Goal: Task Accomplishment & Management: Use online tool/utility

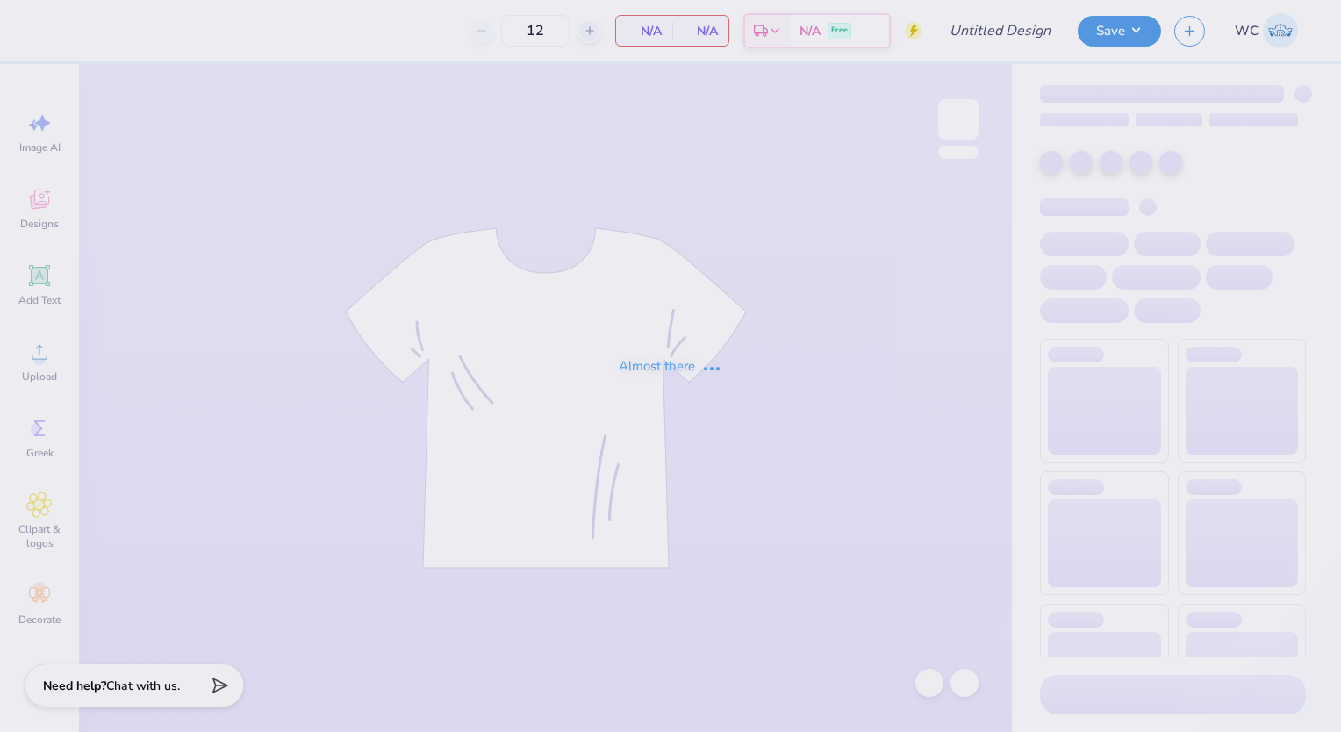
type input "Parents Weekend"
type input "48"
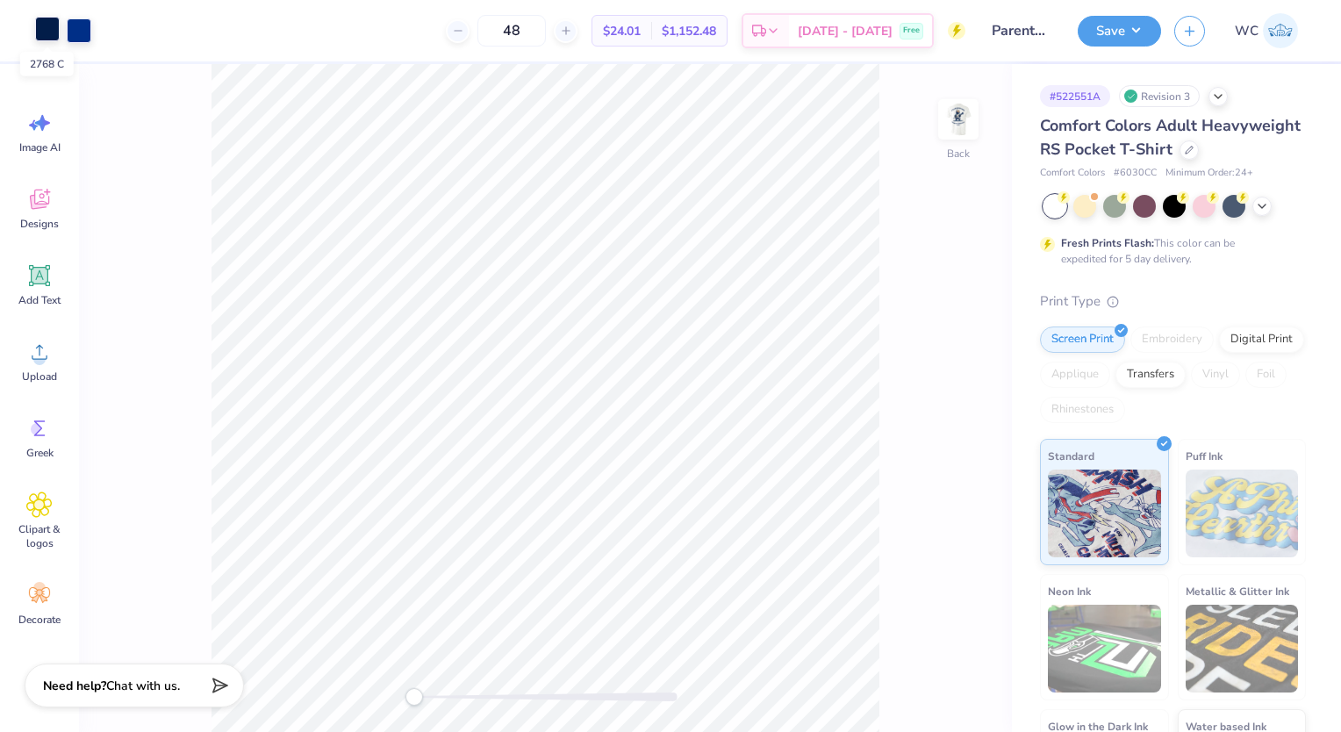
click at [42, 33] on div at bounding box center [47, 29] width 25 height 25
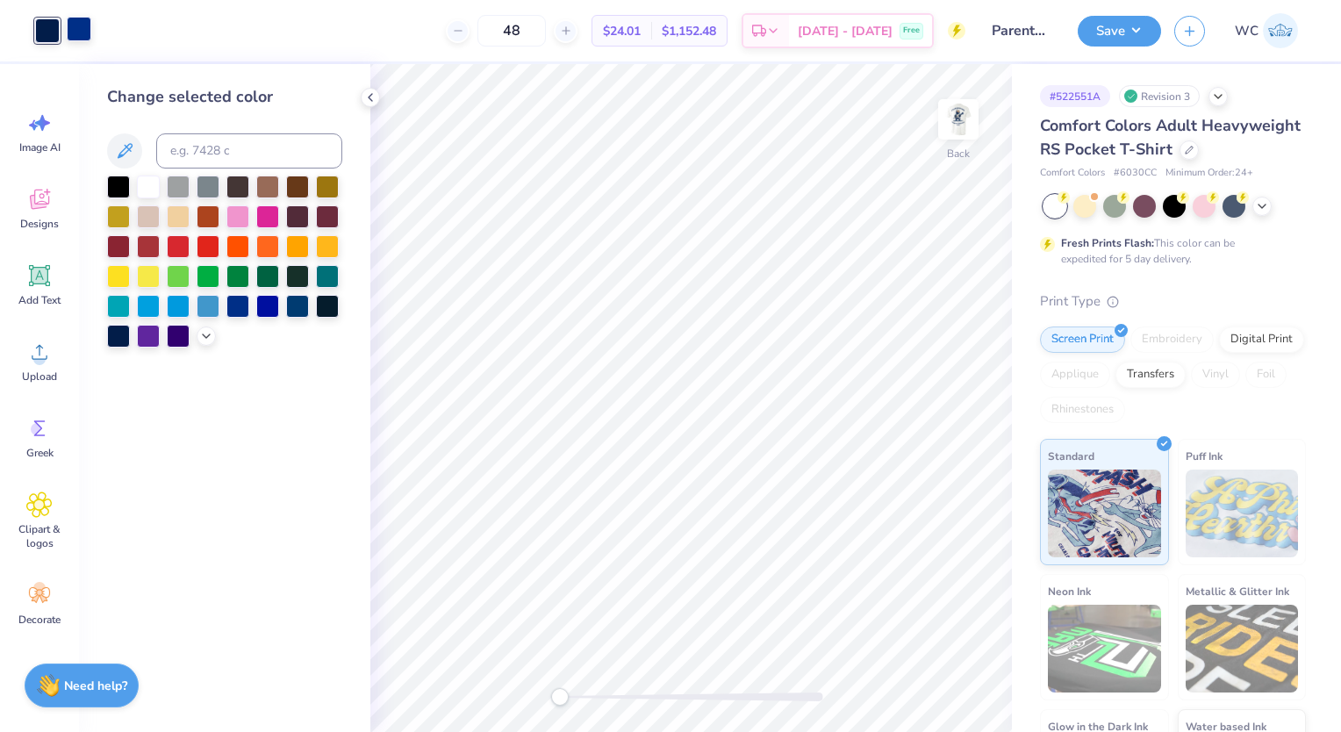
click at [77, 34] on div at bounding box center [79, 29] width 25 height 25
click at [182, 139] on input at bounding box center [249, 150] width 186 height 35
type input "2786c"
click at [197, 156] on input "2786c" at bounding box center [249, 150] width 186 height 35
type input "2768"
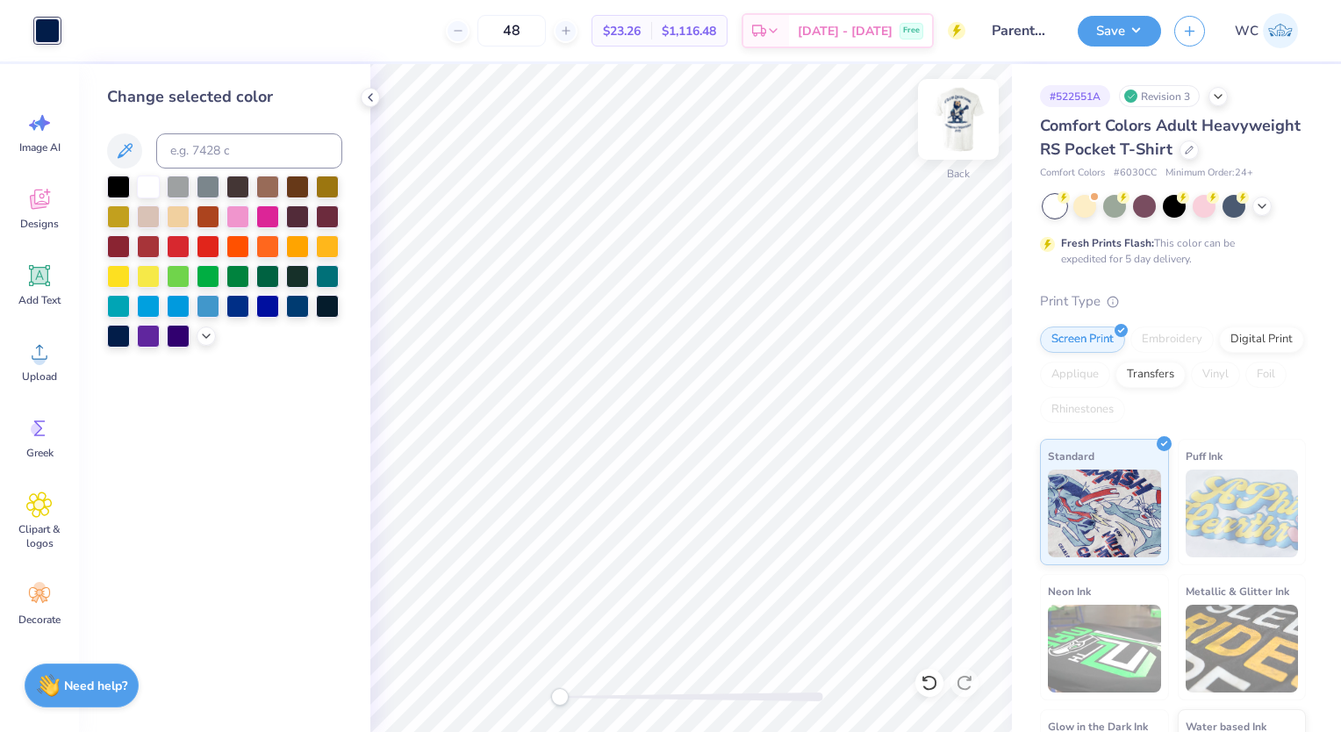
click at [942, 139] on img at bounding box center [958, 119] width 70 height 70
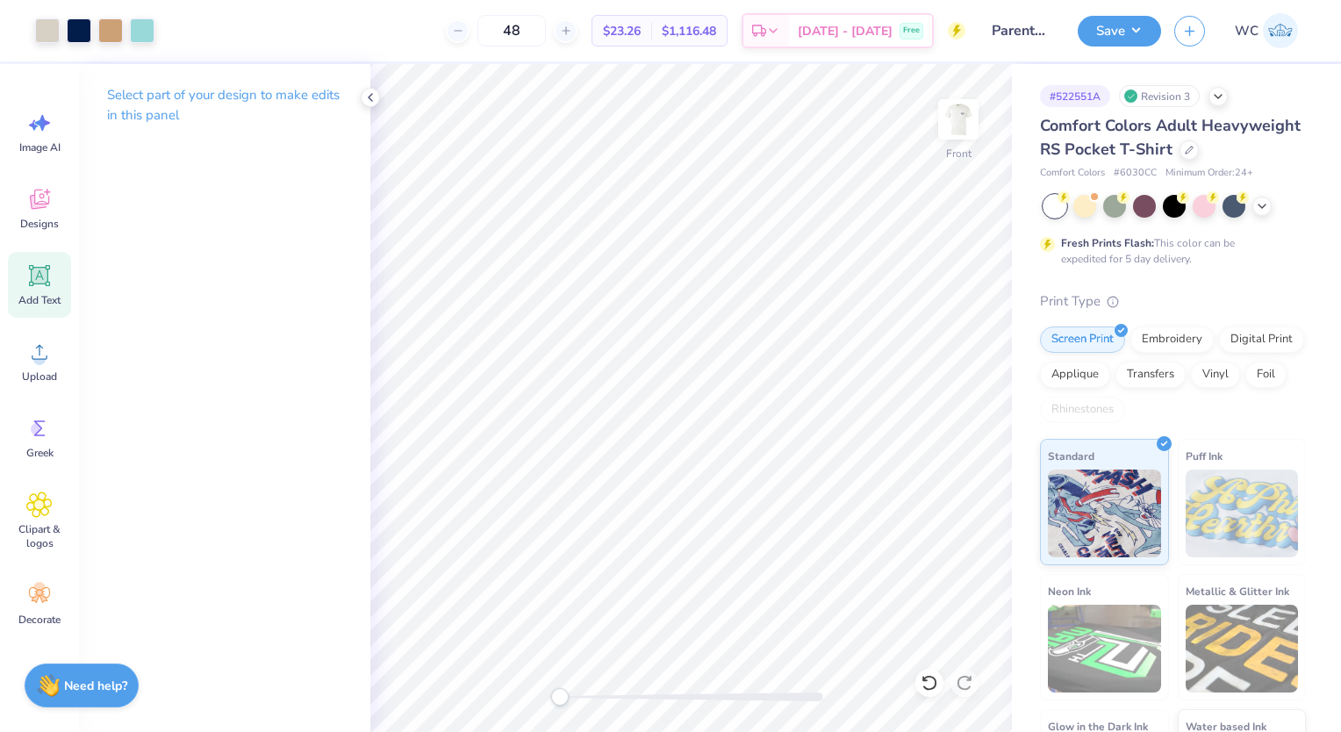
click at [26, 289] on div "Add Text" at bounding box center [39, 285] width 63 height 66
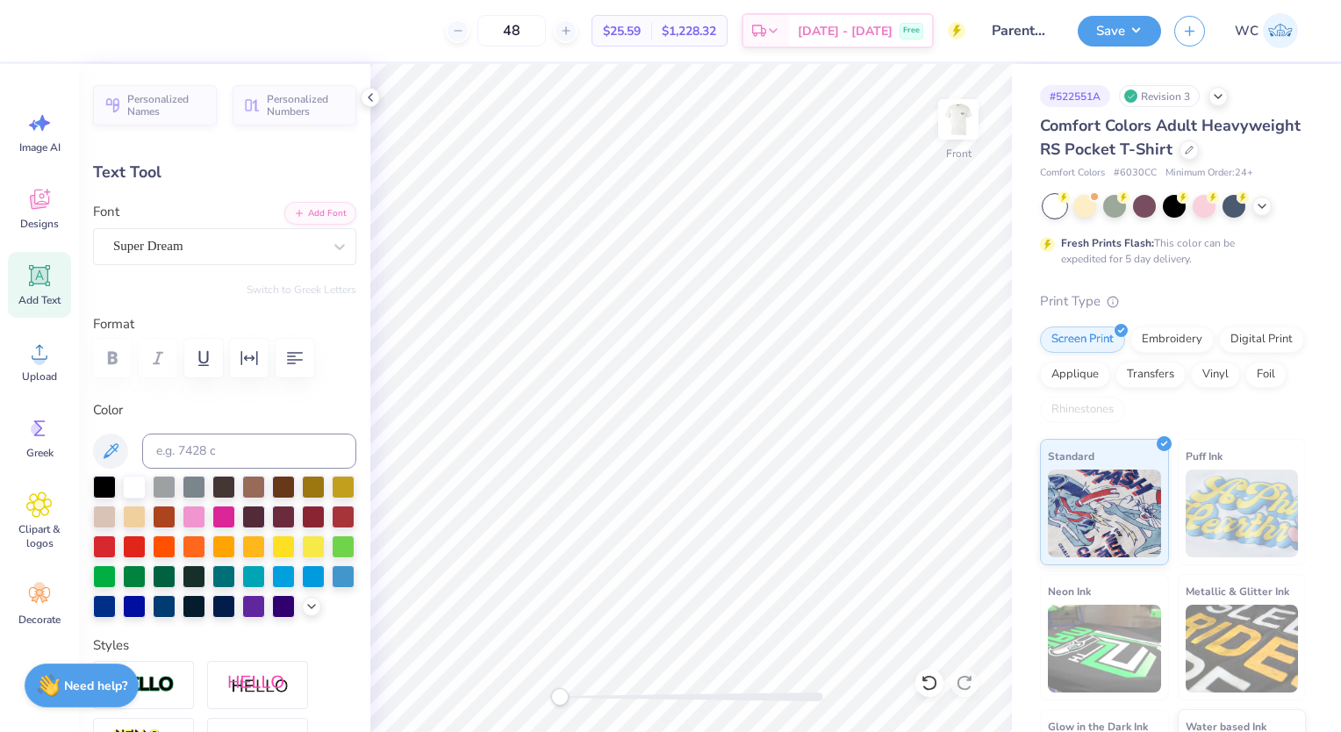
scroll to position [14, 2]
type textarea "Elon, NC"
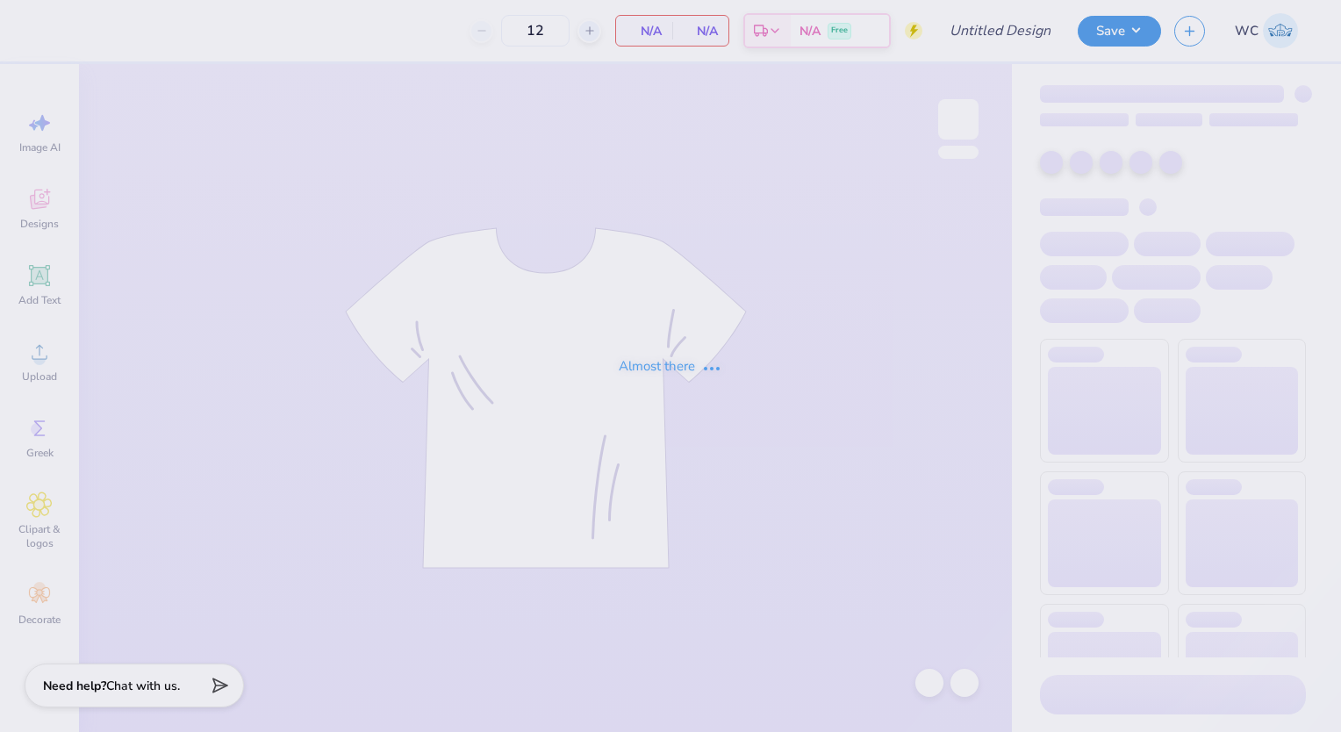
type input "Parents Weekend"
type input "48"
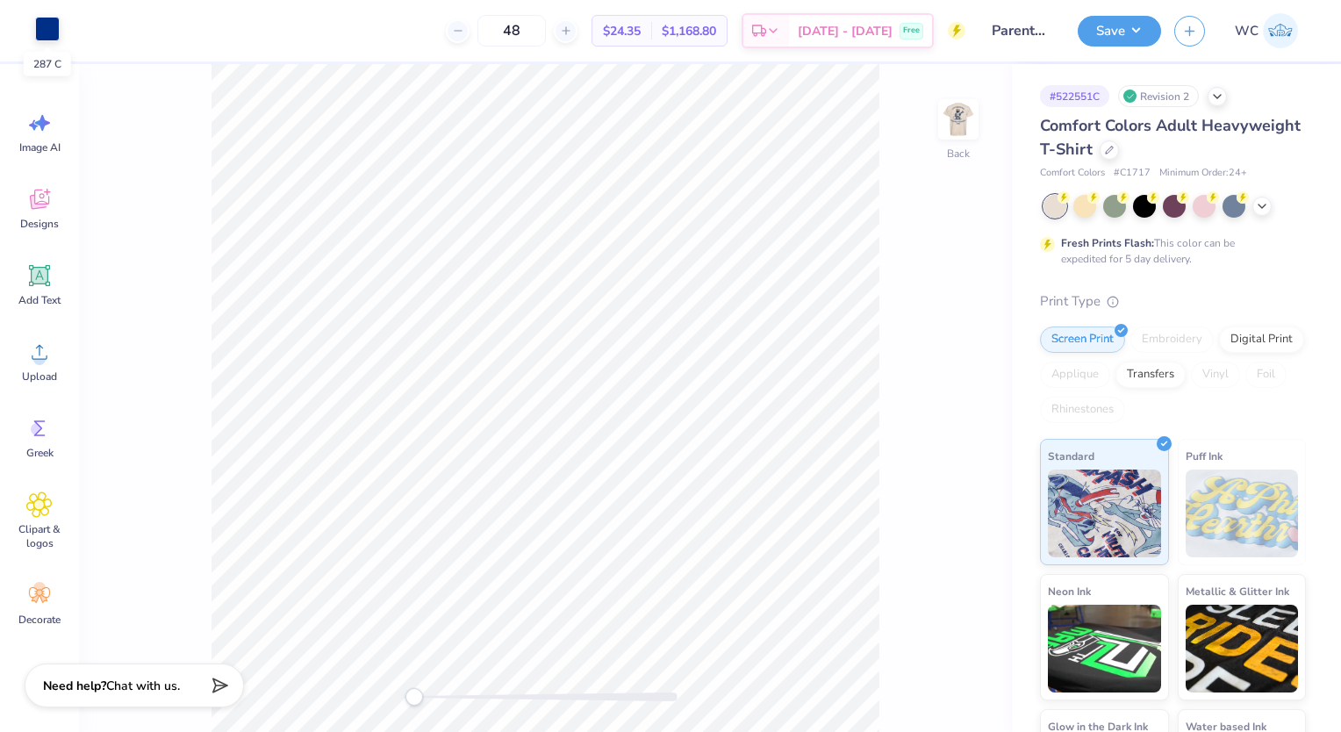
click at [46, 38] on div at bounding box center [47, 29] width 25 height 25
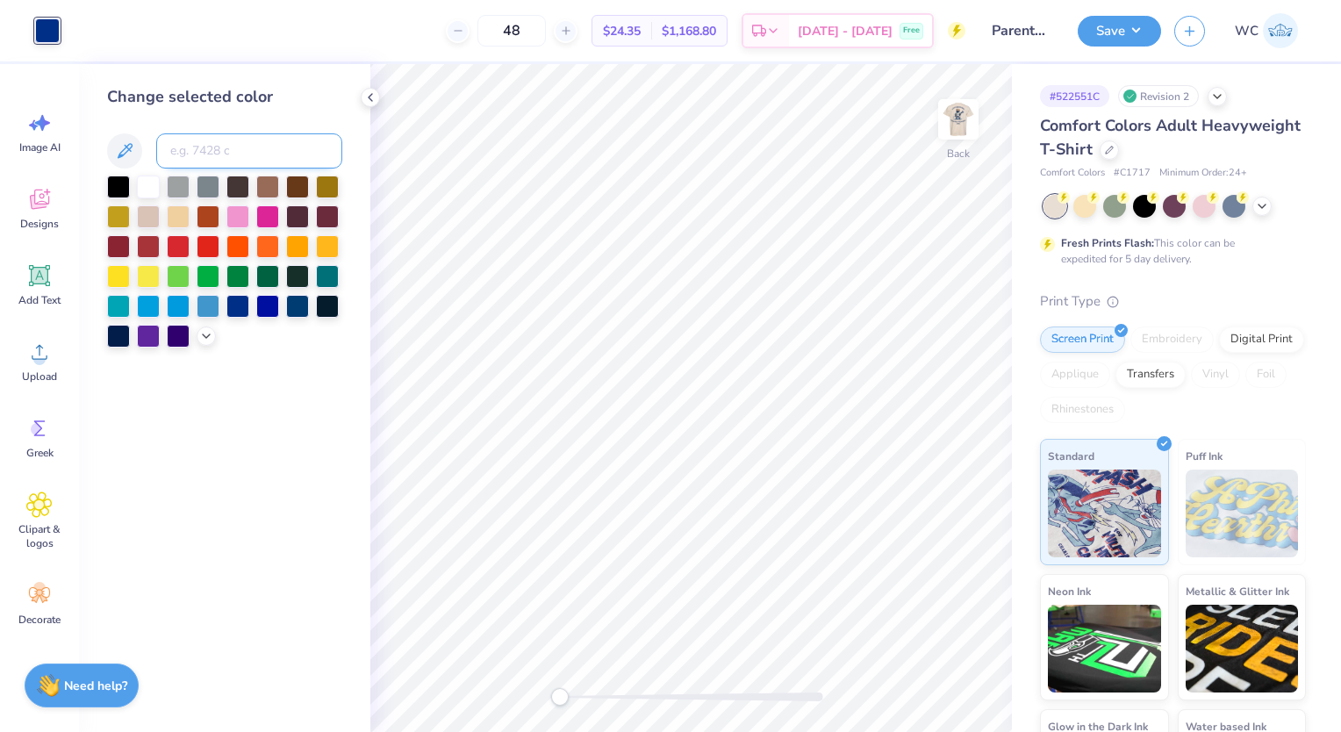
click at [217, 147] on input at bounding box center [249, 150] width 186 height 35
type input "2768"
click at [968, 119] on img at bounding box center [958, 119] width 70 height 70
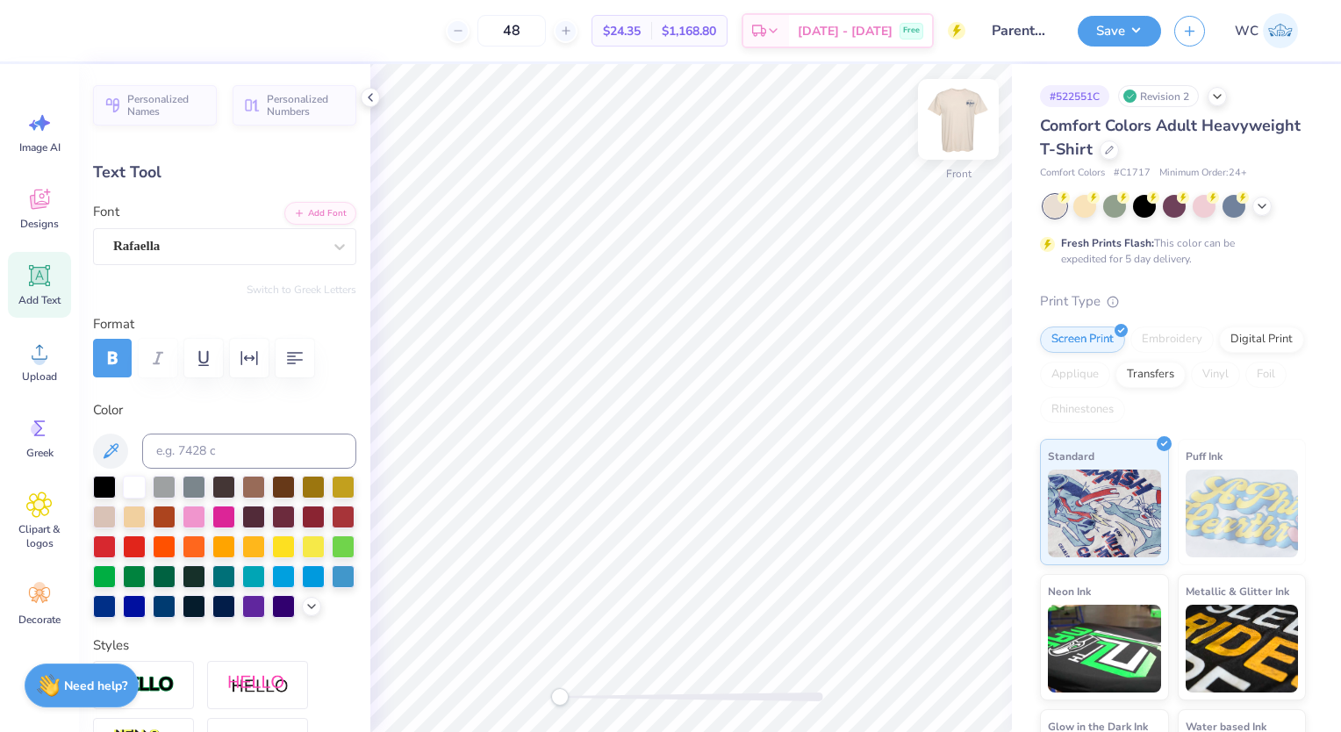
scroll to position [14, 2]
type textarea "5"
type textarea "Elon, NC"
type input "12.98"
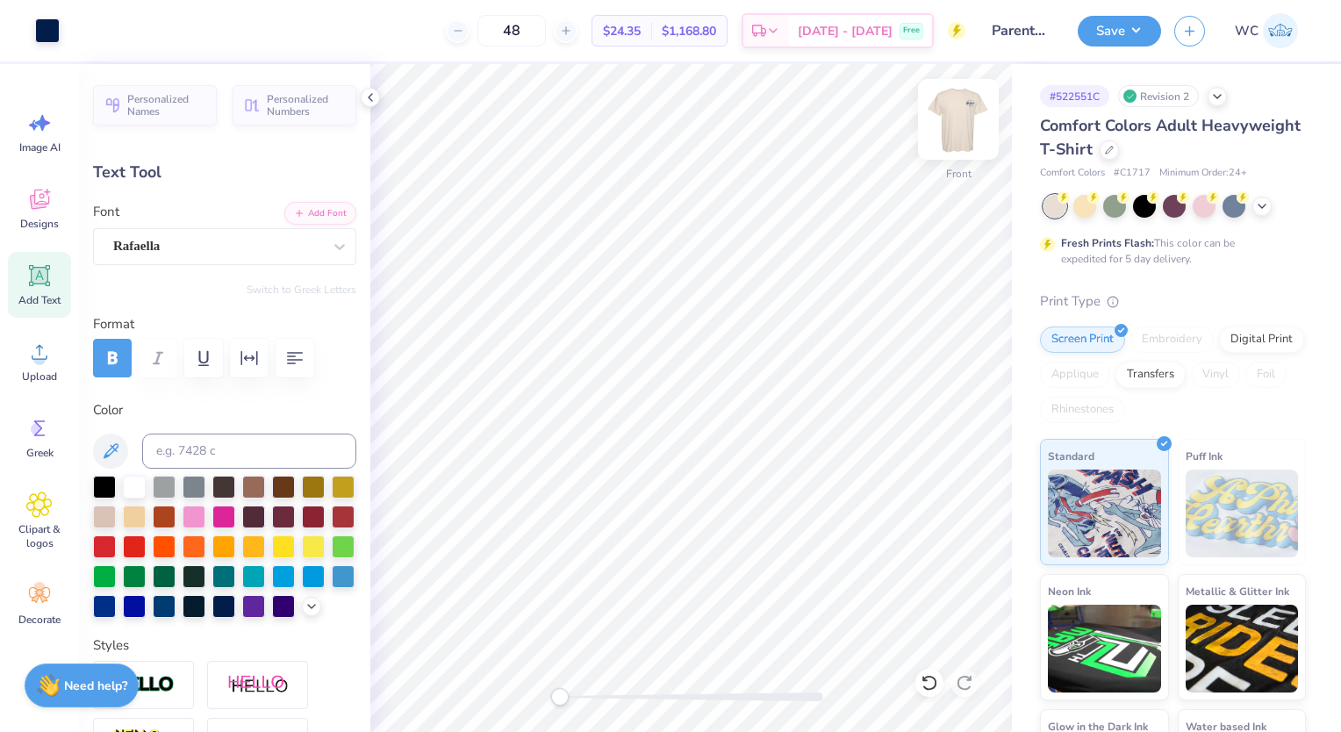
type input "2.45"
type input "14.21"
click at [955, 123] on img at bounding box center [958, 119] width 70 height 70
click at [955, 123] on img at bounding box center [958, 119] width 35 height 35
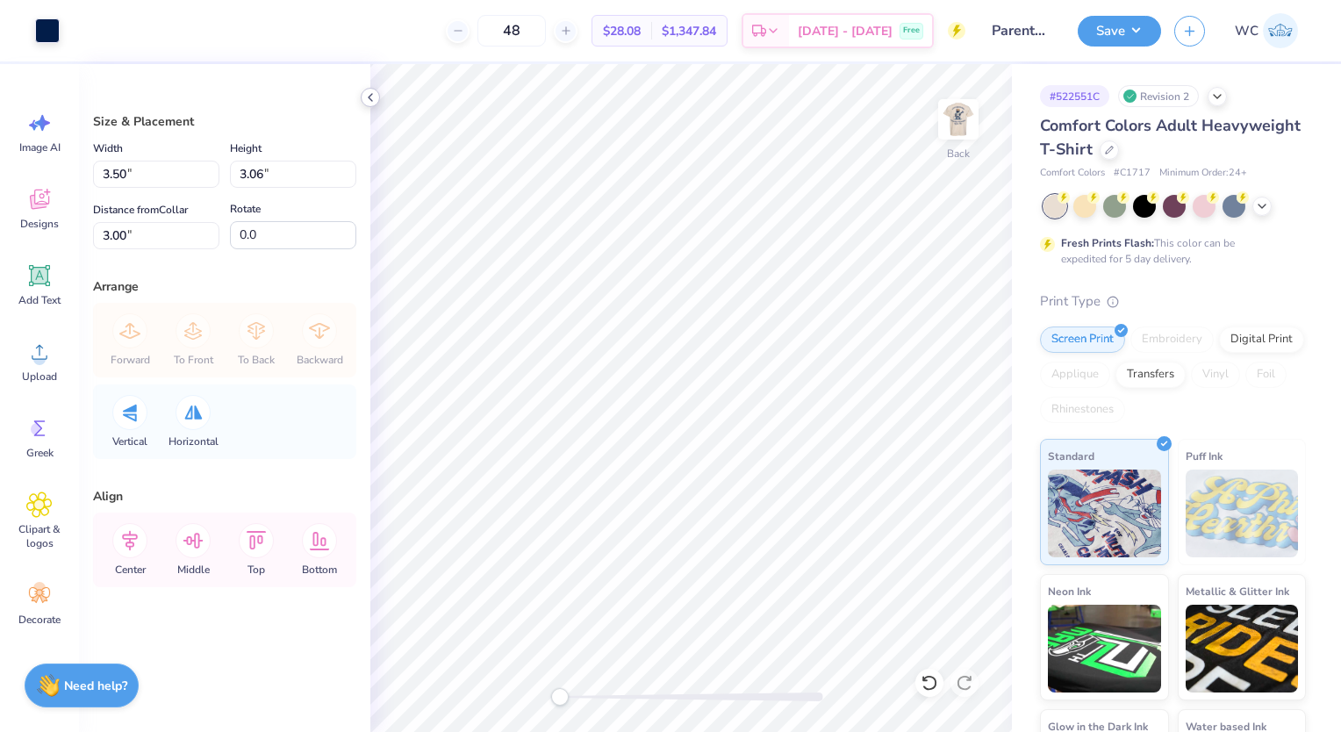
click at [373, 90] on icon at bounding box center [370, 97] width 14 height 14
click at [963, 128] on img at bounding box center [958, 119] width 70 height 70
type input "10.87"
type input "11.98"
type input "2.25"
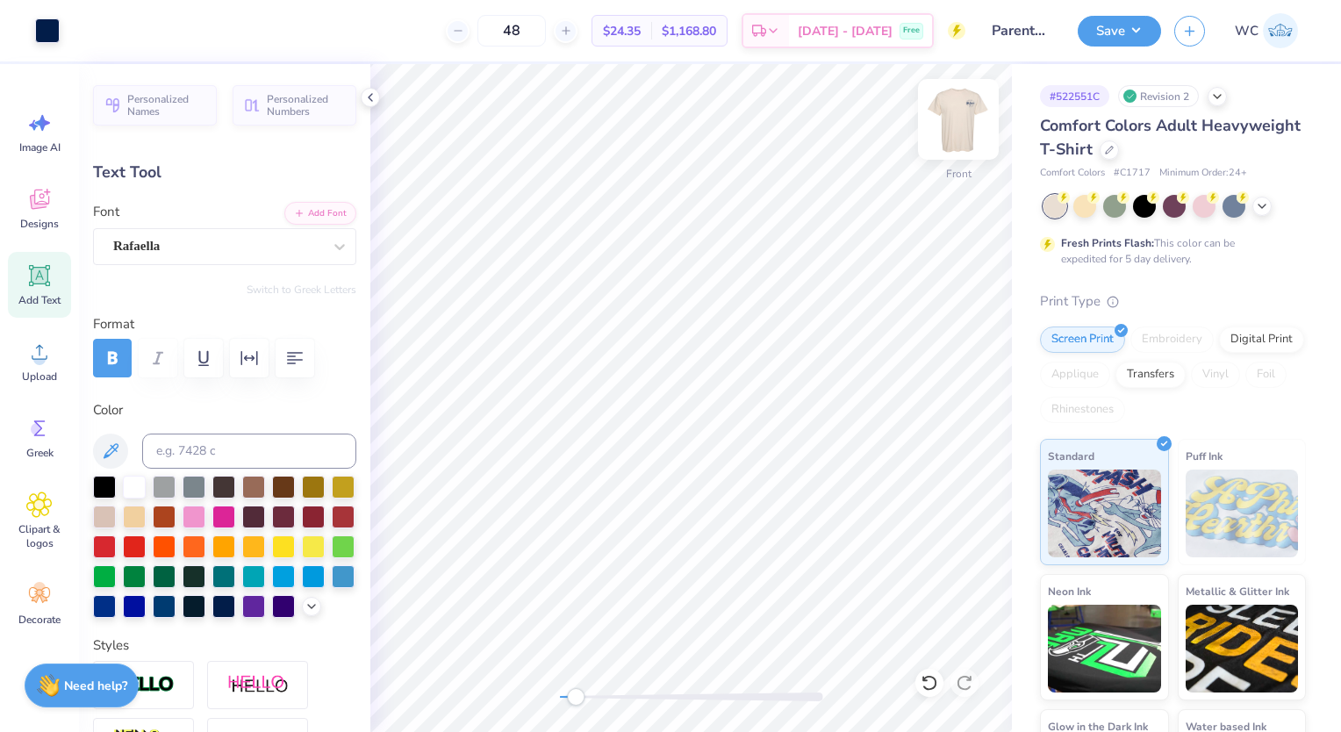
scroll to position [14, 2]
click at [232, 251] on div "Rafaella" at bounding box center [217, 246] width 212 height 27
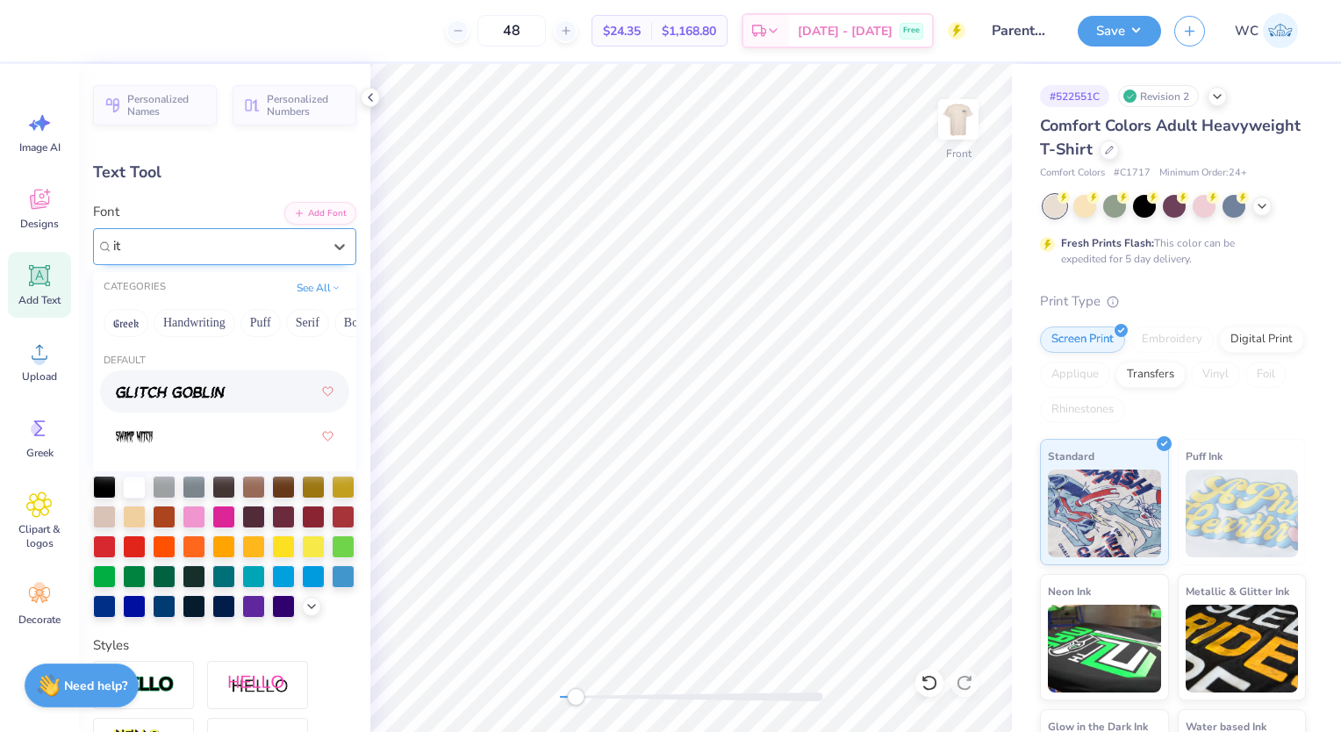
type input "i"
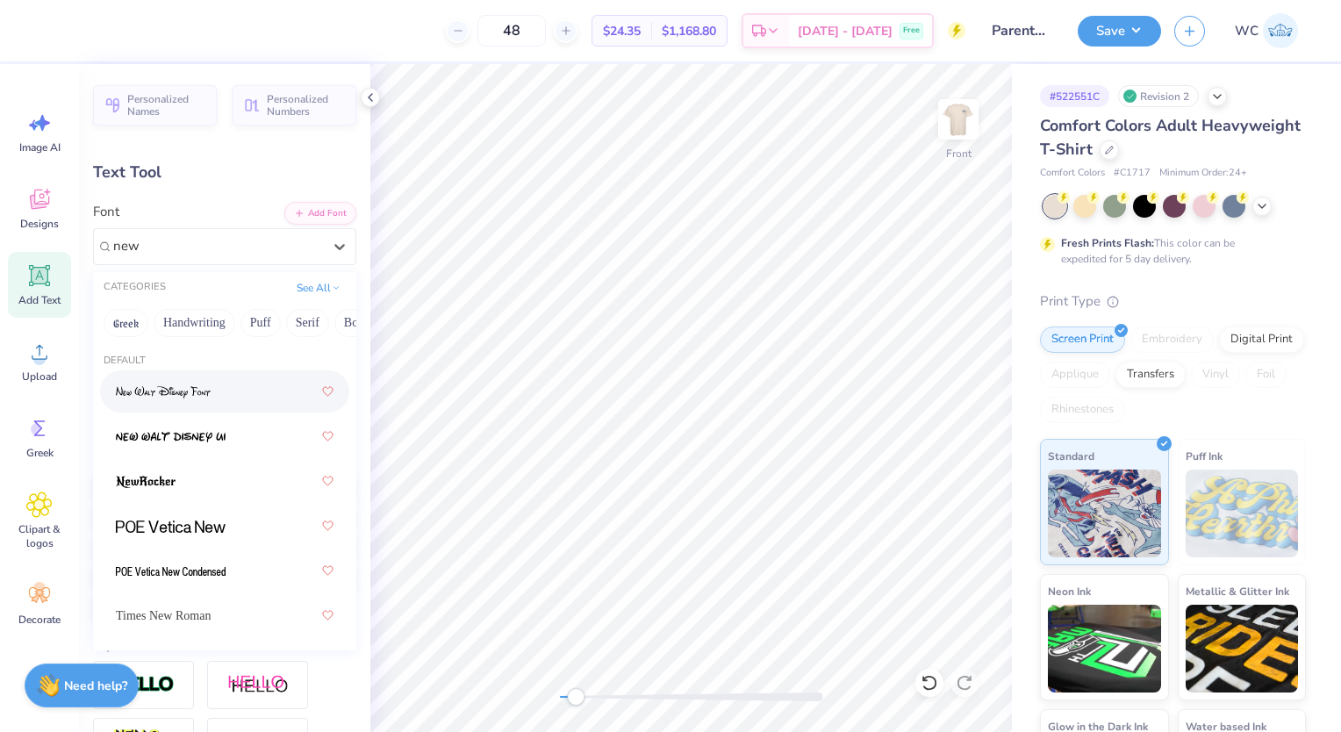
type input "new"
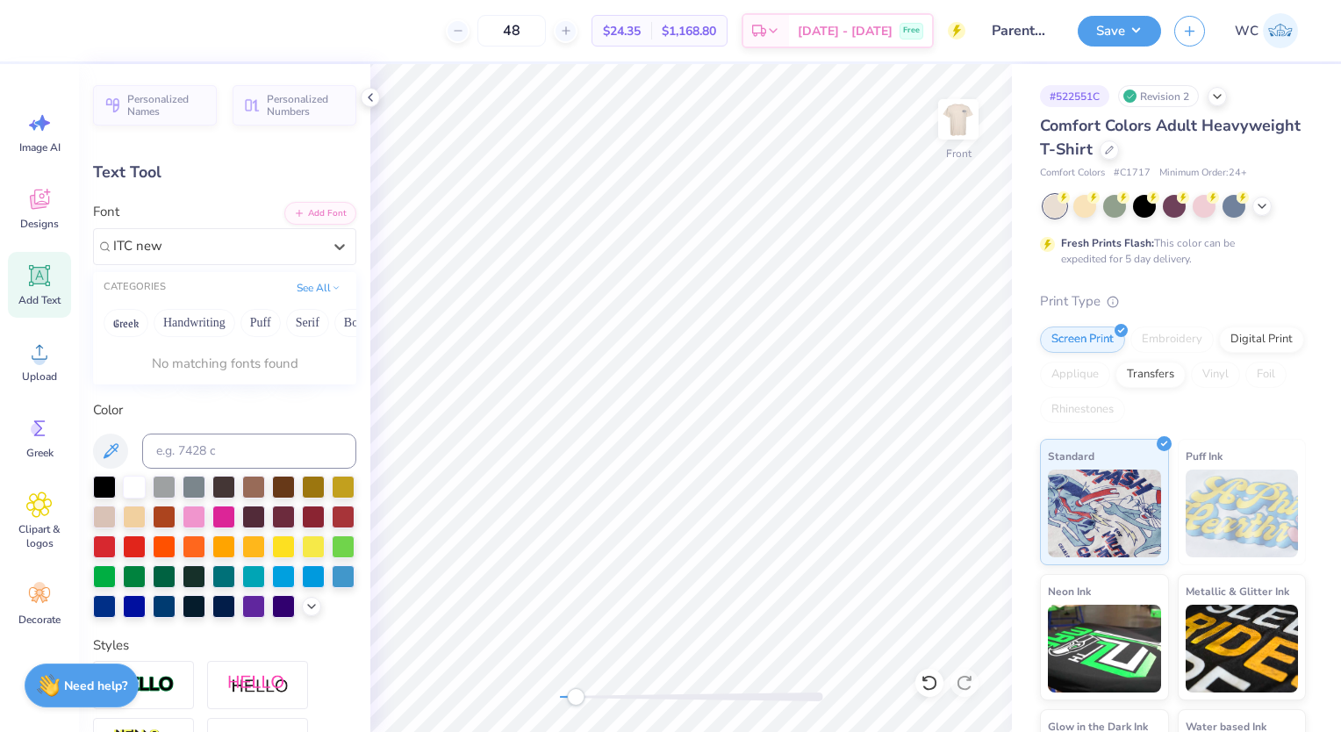
type input "ITC new"
type input "Gela"
click at [1122, 23] on button "Save" at bounding box center [1119, 28] width 83 height 31
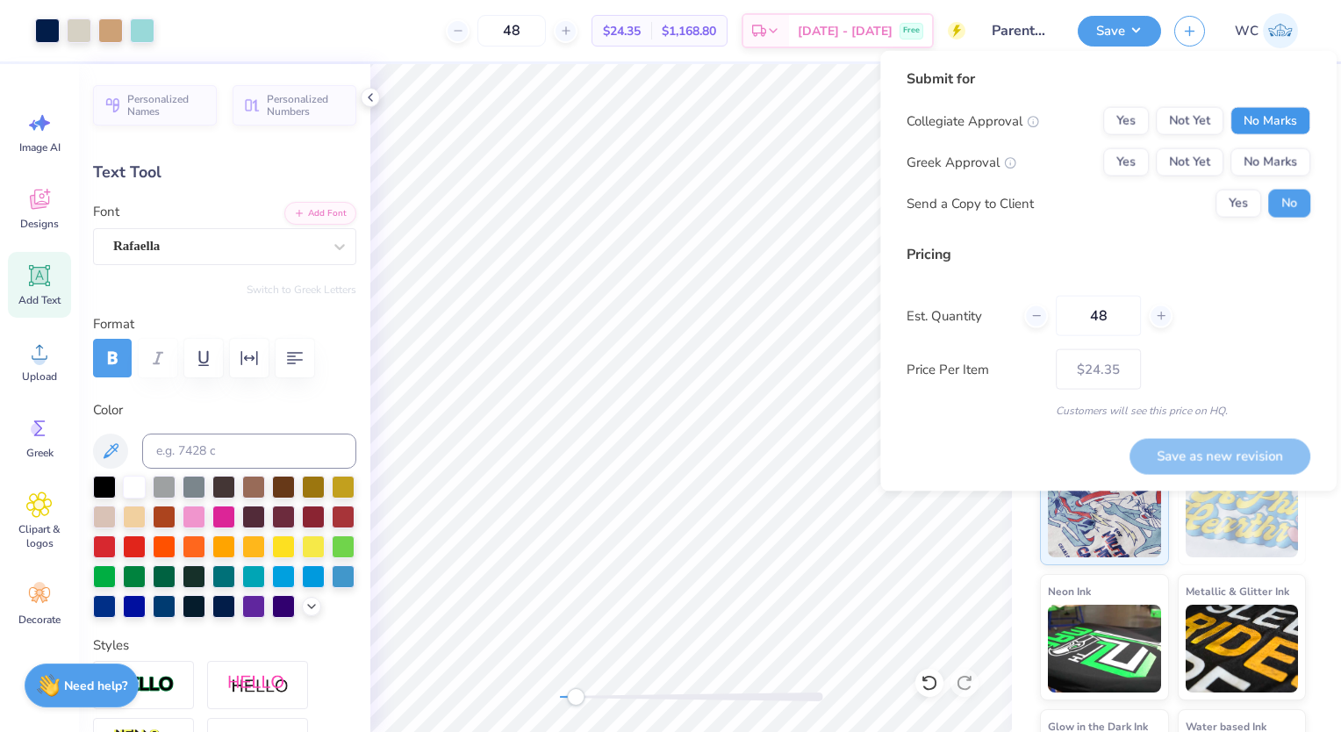
click at [1269, 127] on button "No Marks" at bounding box center [1270, 121] width 80 height 28
click at [1274, 156] on button "No Marks" at bounding box center [1270, 162] width 80 height 28
click at [1144, 303] on div "48" at bounding box center [1098, 316] width 148 height 40
drag, startPoint x: 1133, startPoint y: 307, endPoint x: 1092, endPoint y: 305, distance: 41.3
click at [1092, 305] on input "48" at bounding box center [1098, 316] width 85 height 40
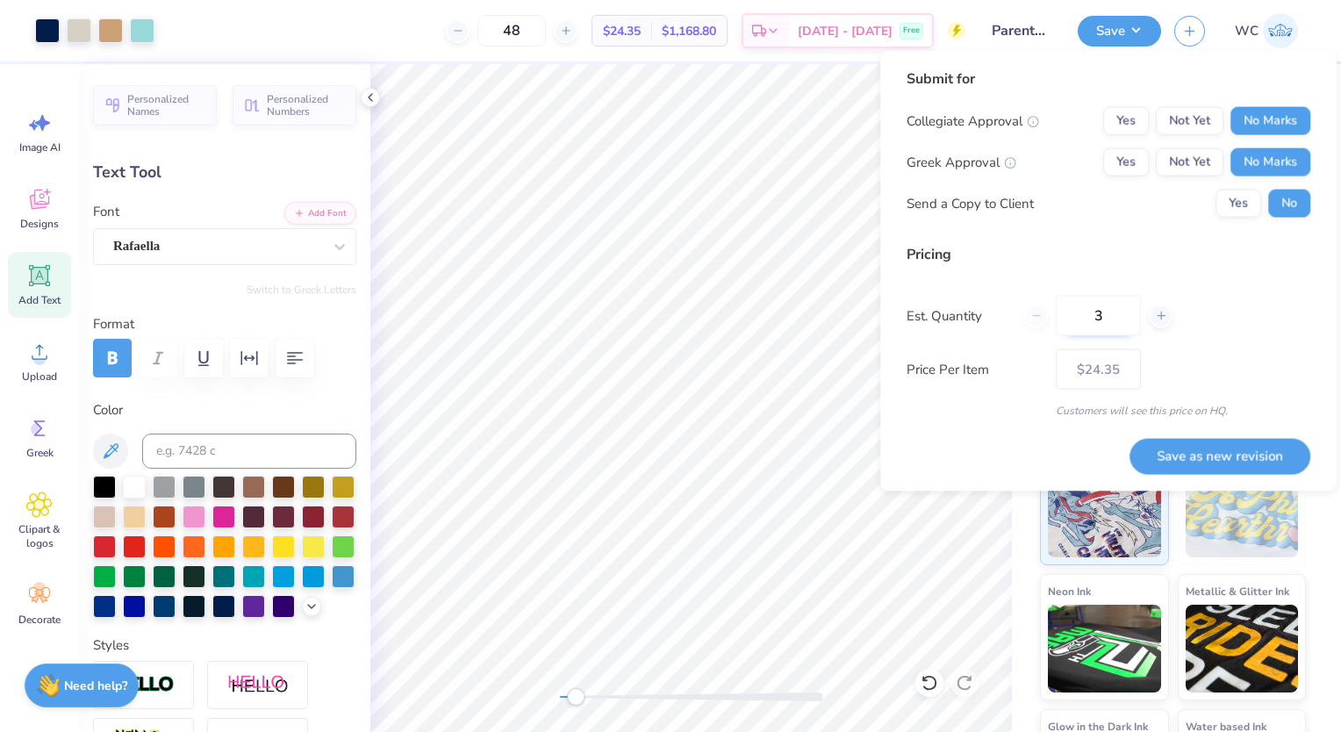
type input "36"
type input "$27.25"
type input "36"
click at [1241, 443] on button "Save as new revision" at bounding box center [1219, 455] width 181 height 35
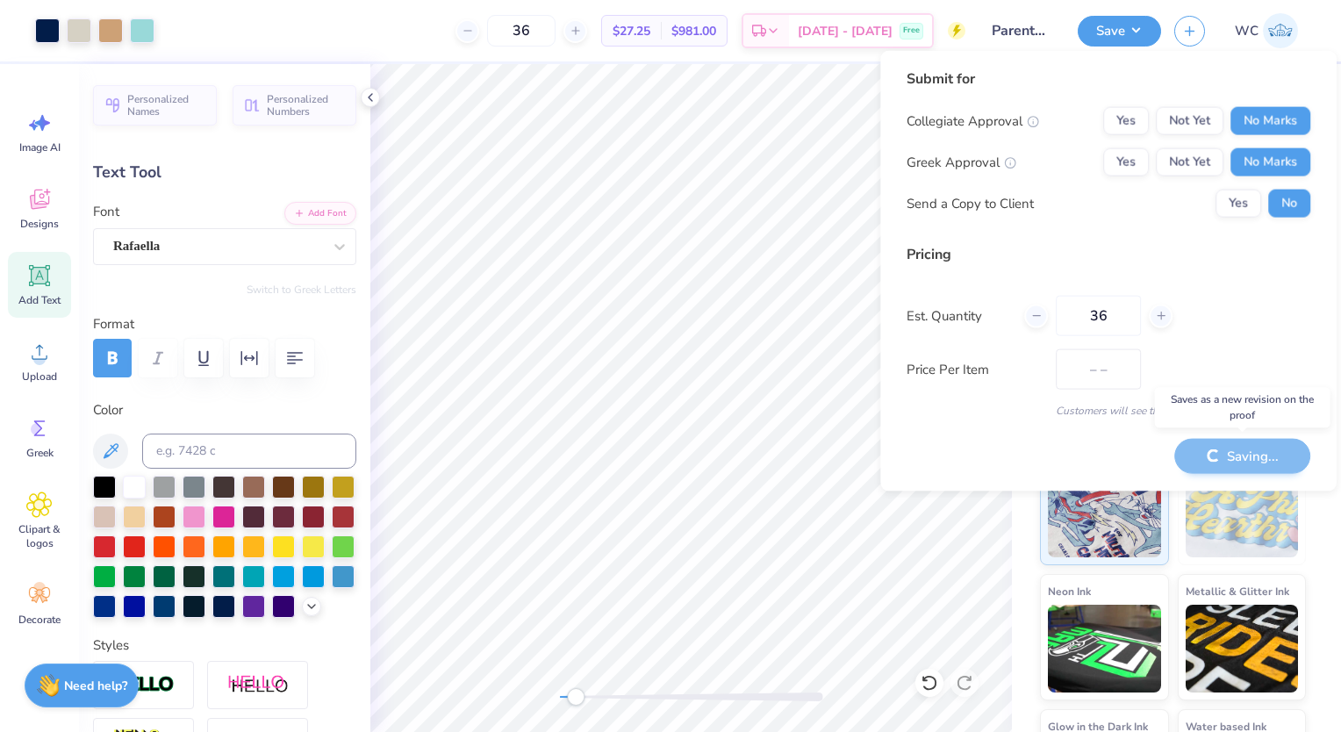
type input "$27.25"
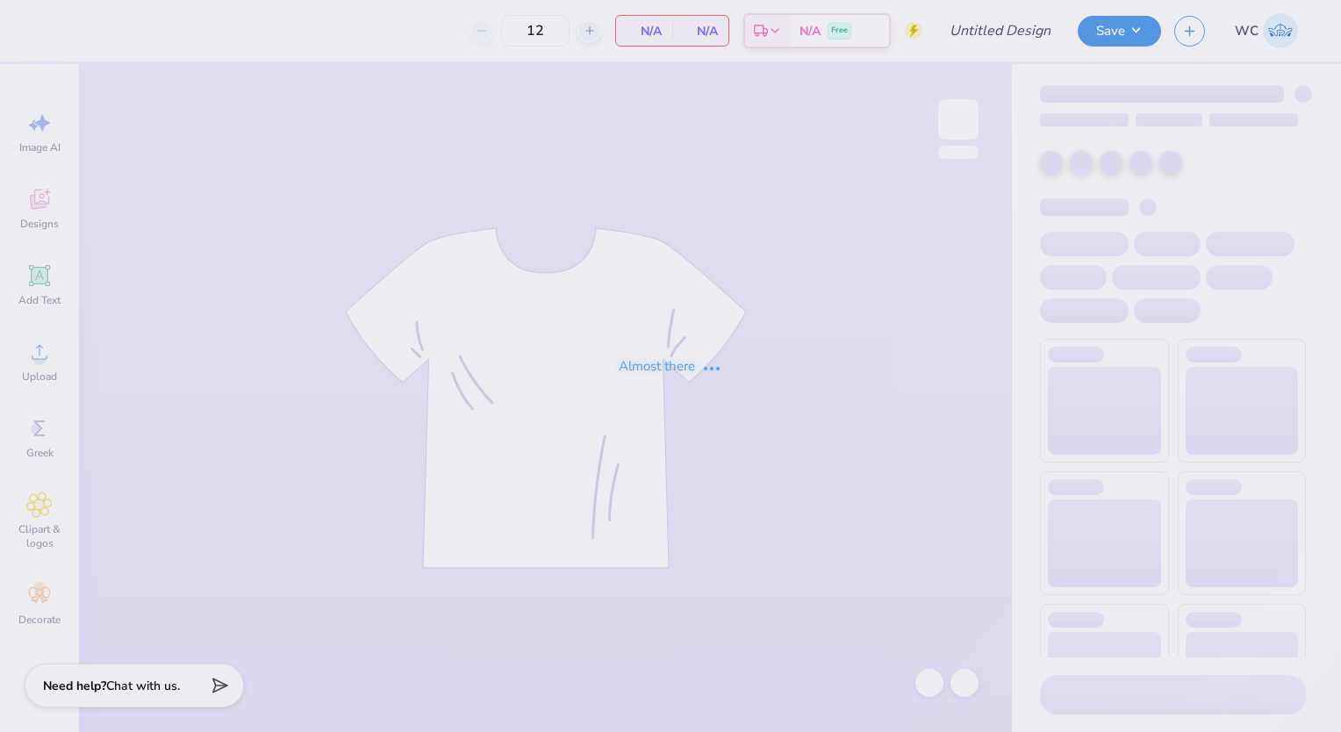
type input "Parents Weekend"
type input "48"
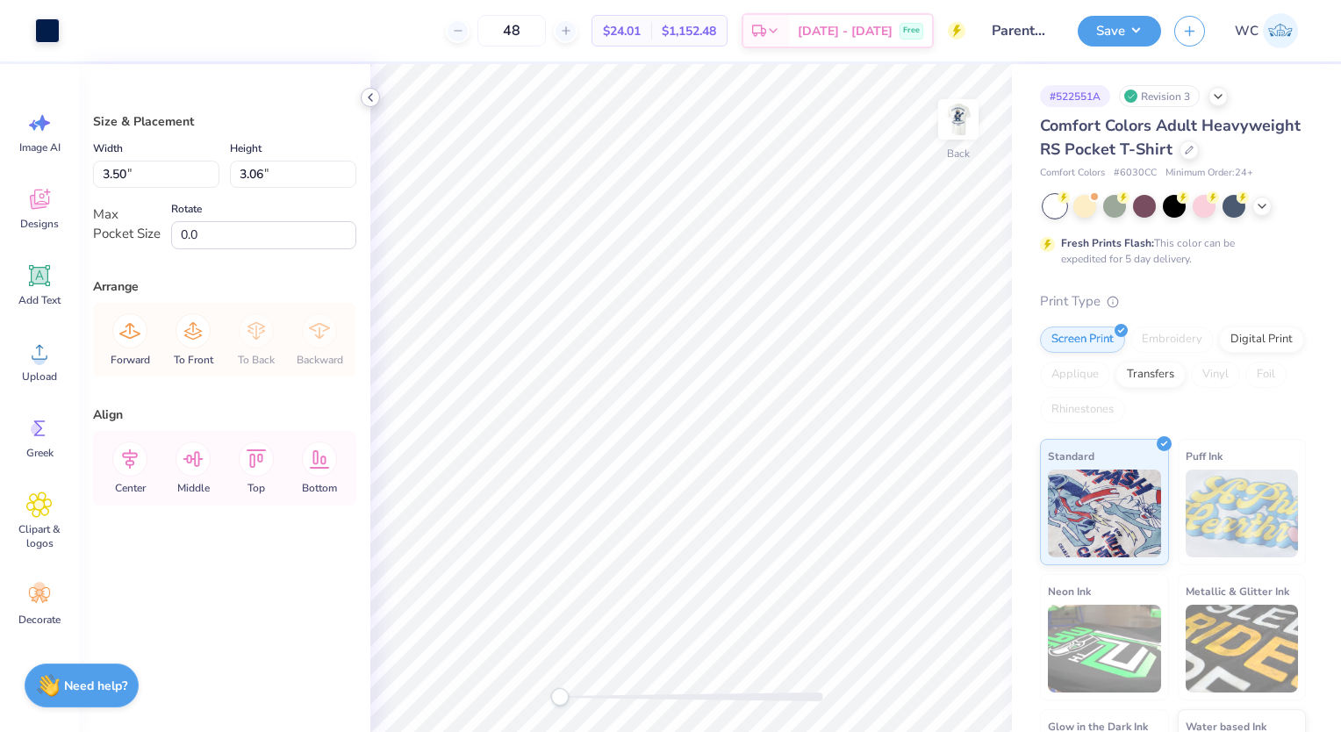
click at [372, 92] on icon at bounding box center [370, 97] width 14 height 14
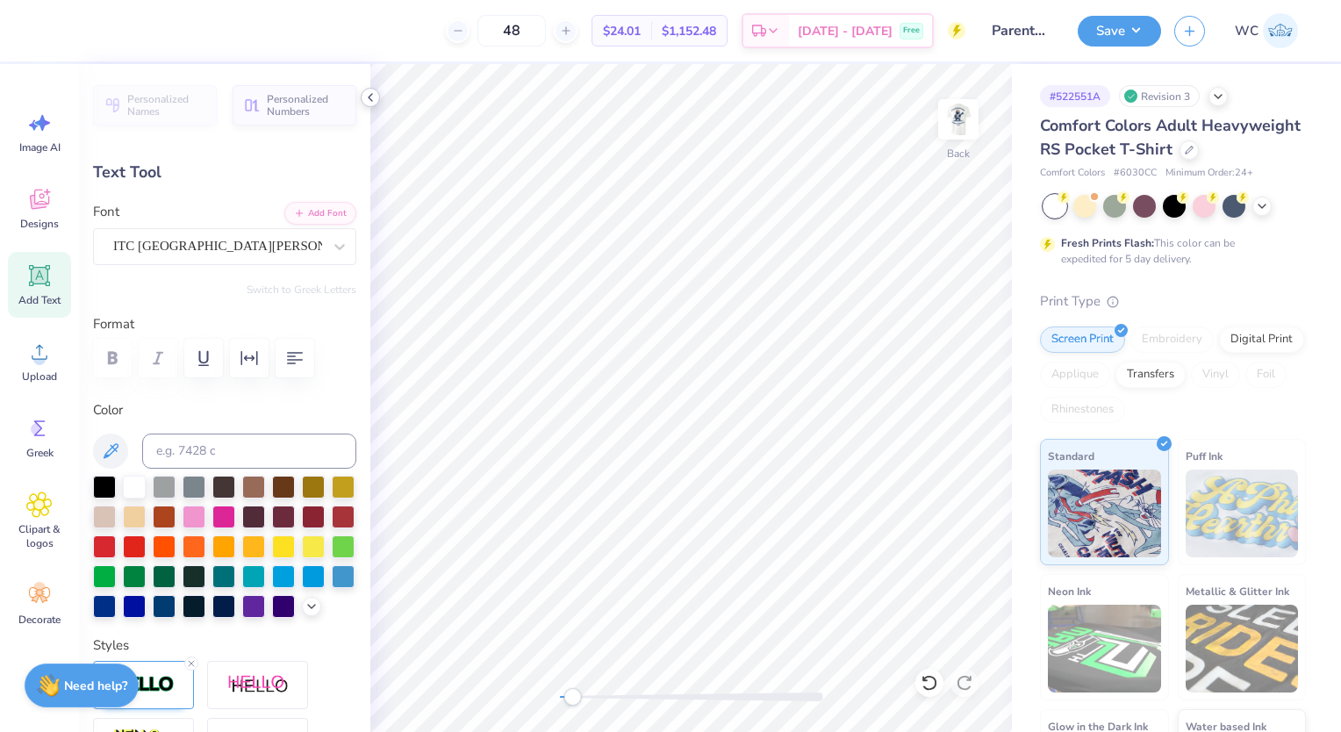
scroll to position [14, 2]
type input "3.50"
type input "1.03"
type input "0.6"
type input "3.04"
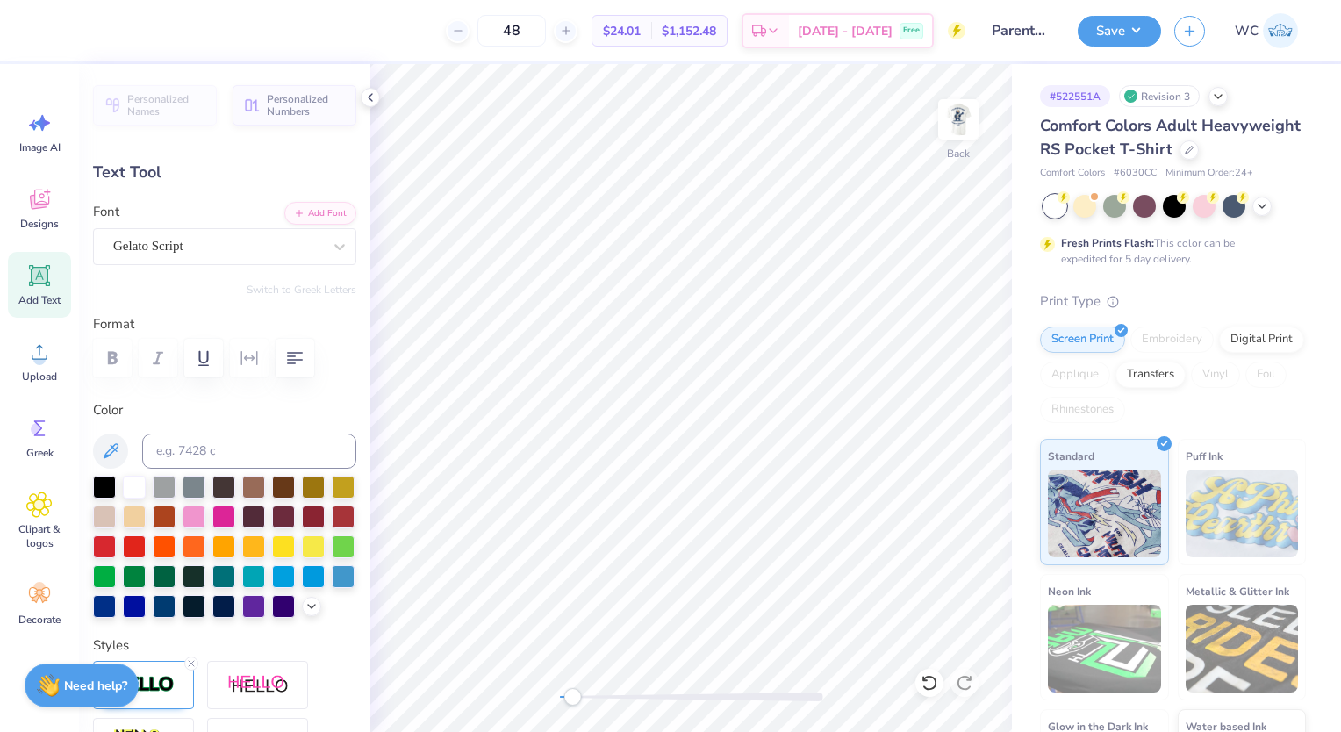
type input "0.73"
type input "0.0"
type input "3.50"
type input "1.03"
type input "0.6"
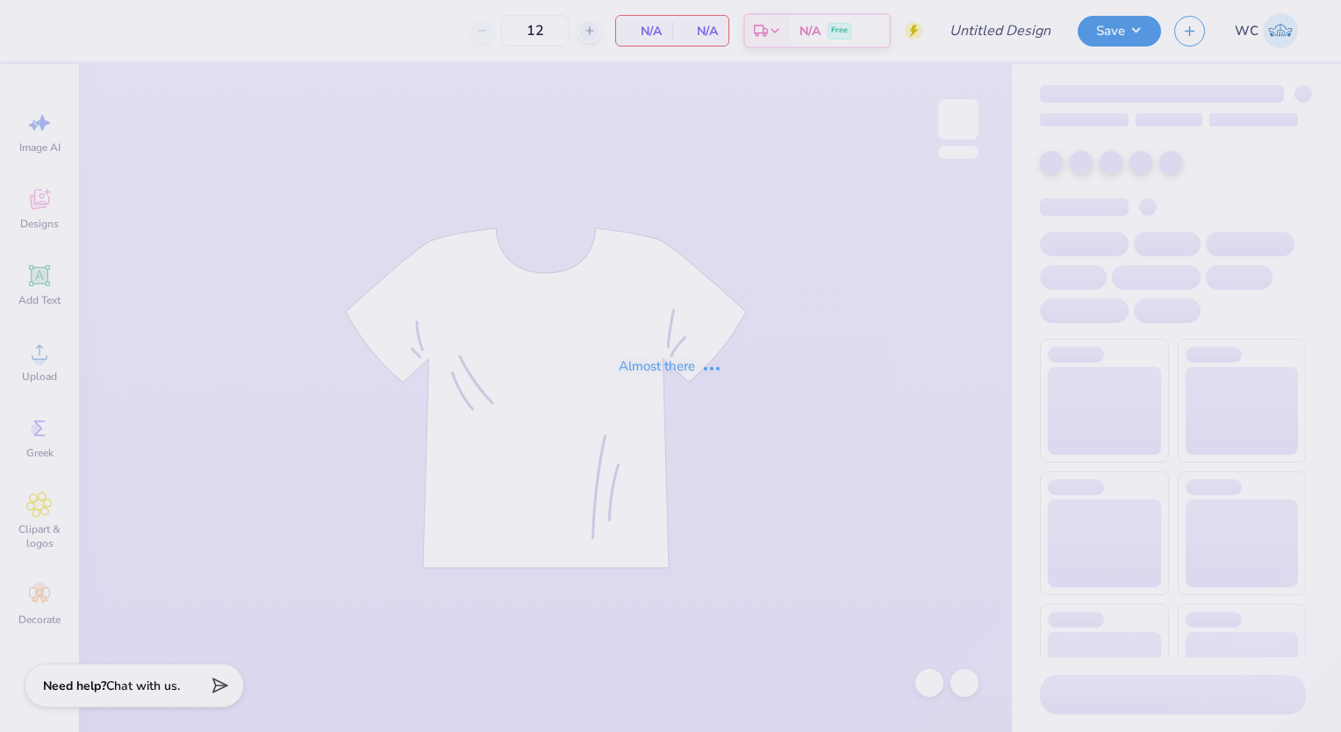
type input "Parents Weekend"
type input "48"
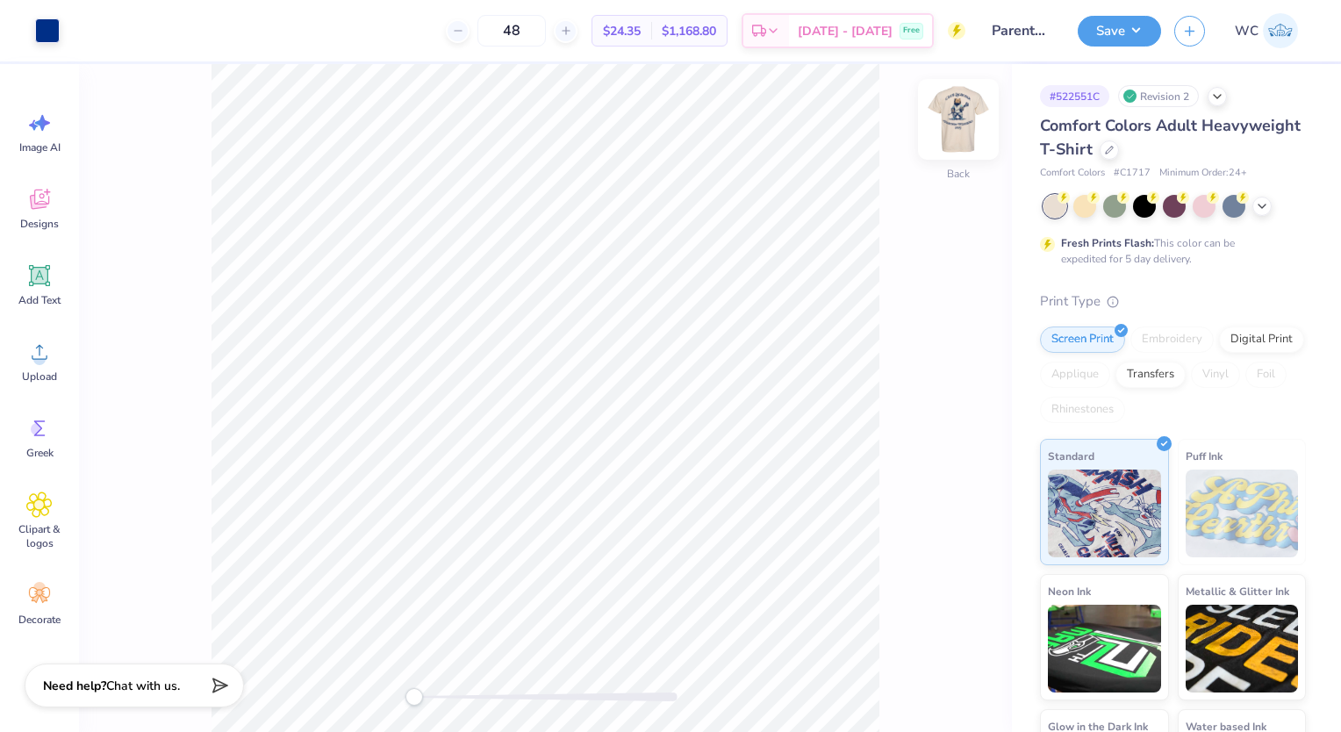
click at [958, 114] on img at bounding box center [958, 119] width 70 height 70
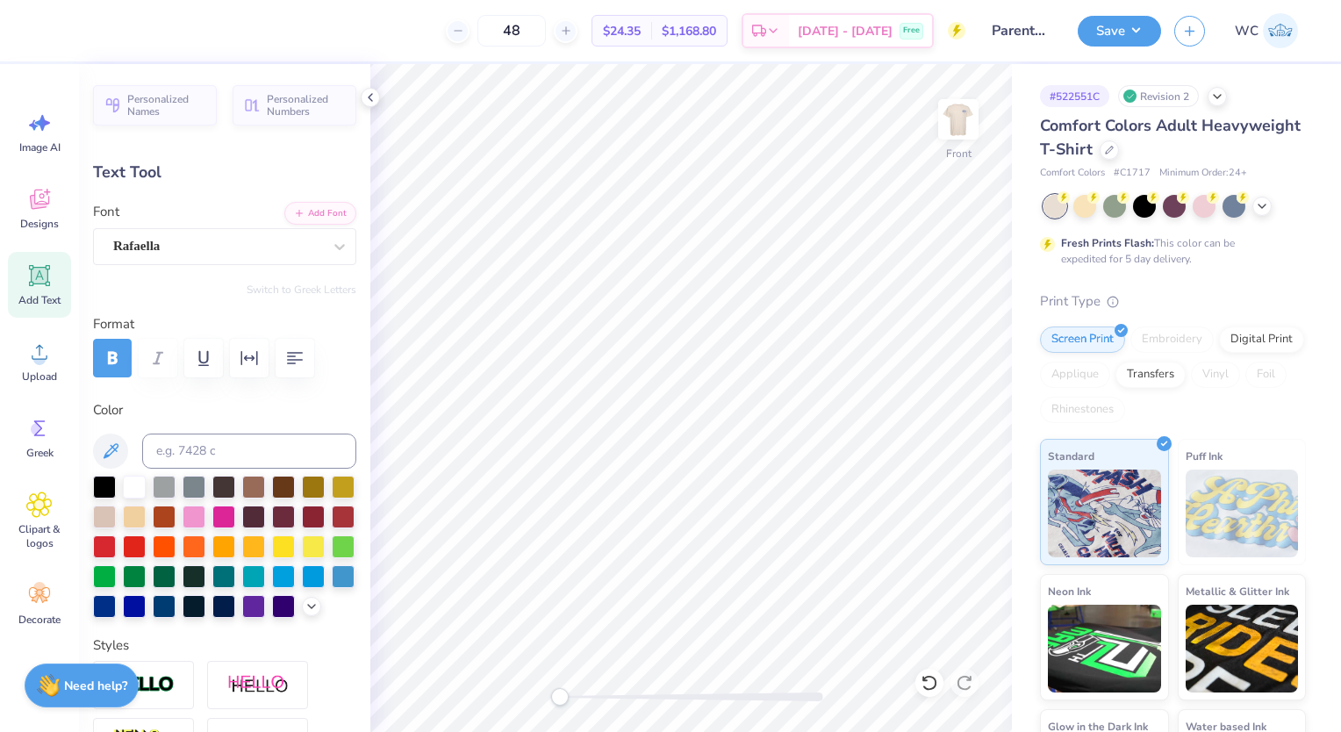
scroll to position [14, 3]
type textarea "Elon Club Lacrosse"
click at [1115, 38] on button "Save" at bounding box center [1119, 28] width 83 height 31
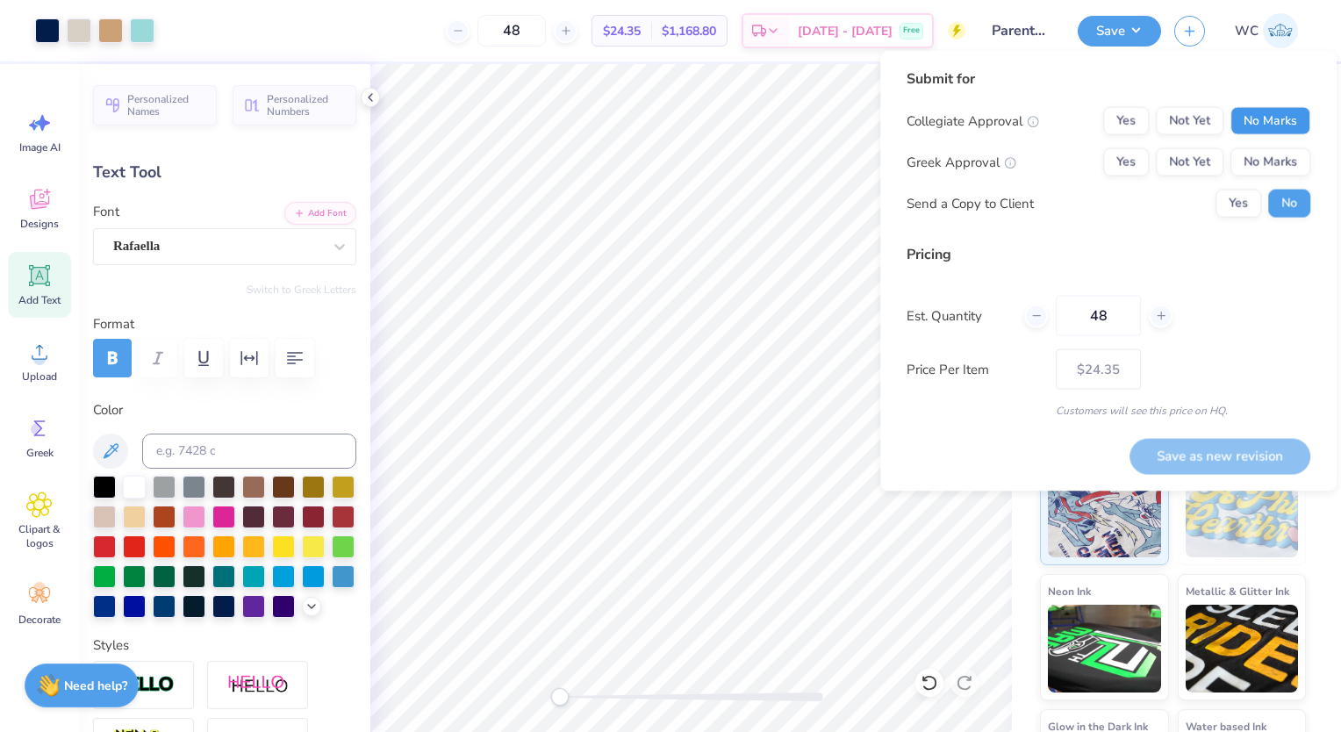
click at [1271, 128] on button "No Marks" at bounding box center [1270, 121] width 80 height 28
click at [1263, 160] on button "No Marks" at bounding box center [1270, 162] width 80 height 28
drag, startPoint x: 1110, startPoint y: 324, endPoint x: 1004, endPoint y: 329, distance: 106.3
click at [1004, 329] on div "Est. Quantity 48" at bounding box center [1108, 316] width 404 height 40
type input "36"
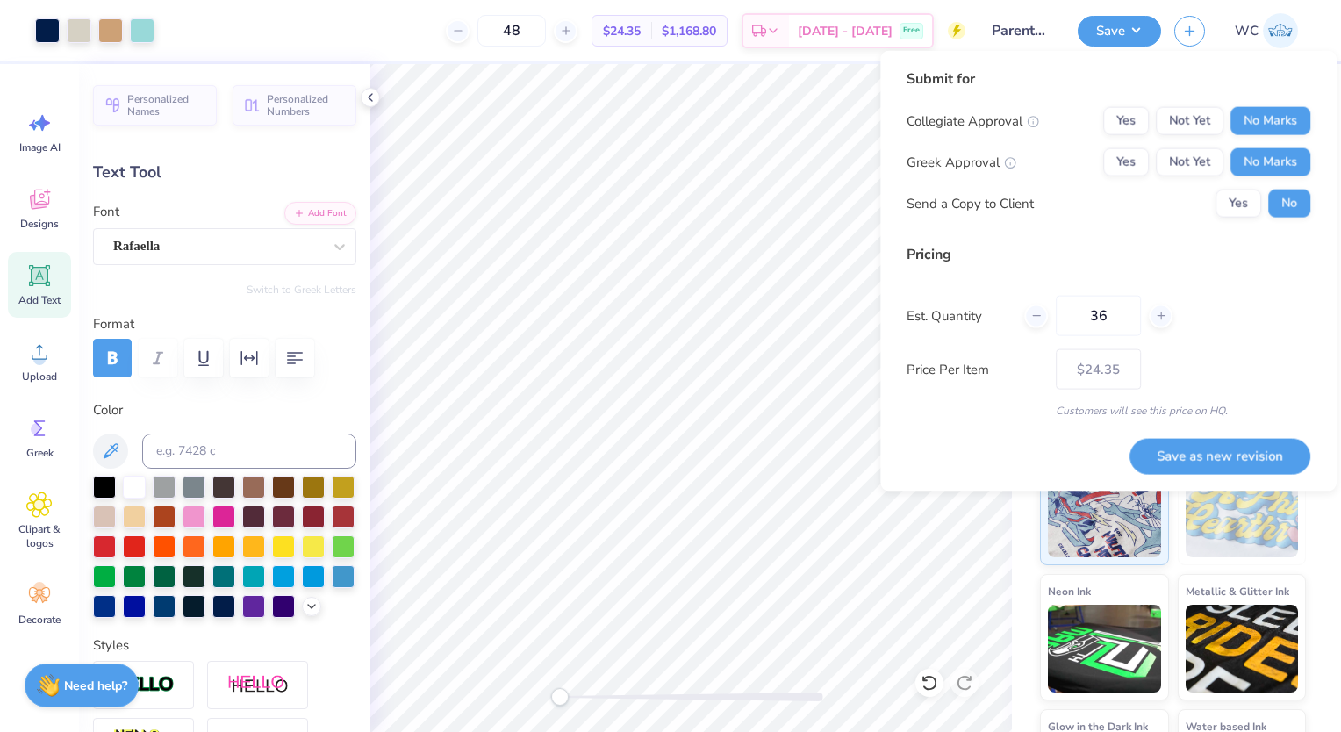
type input "36"
type input "$27.25"
type input "36"
click at [1228, 472] on button "Save as new revision" at bounding box center [1219, 455] width 181 height 35
type input "$27.25"
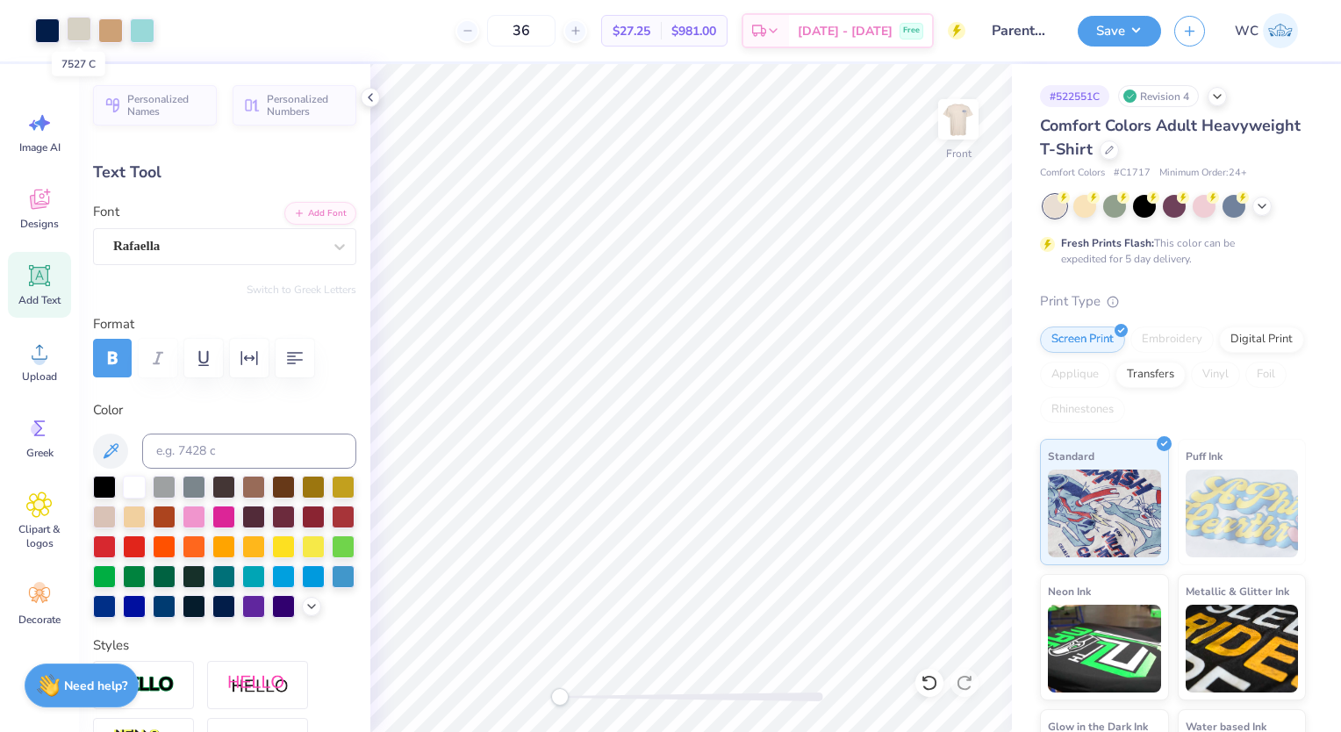
click at [77, 30] on div at bounding box center [79, 29] width 25 height 25
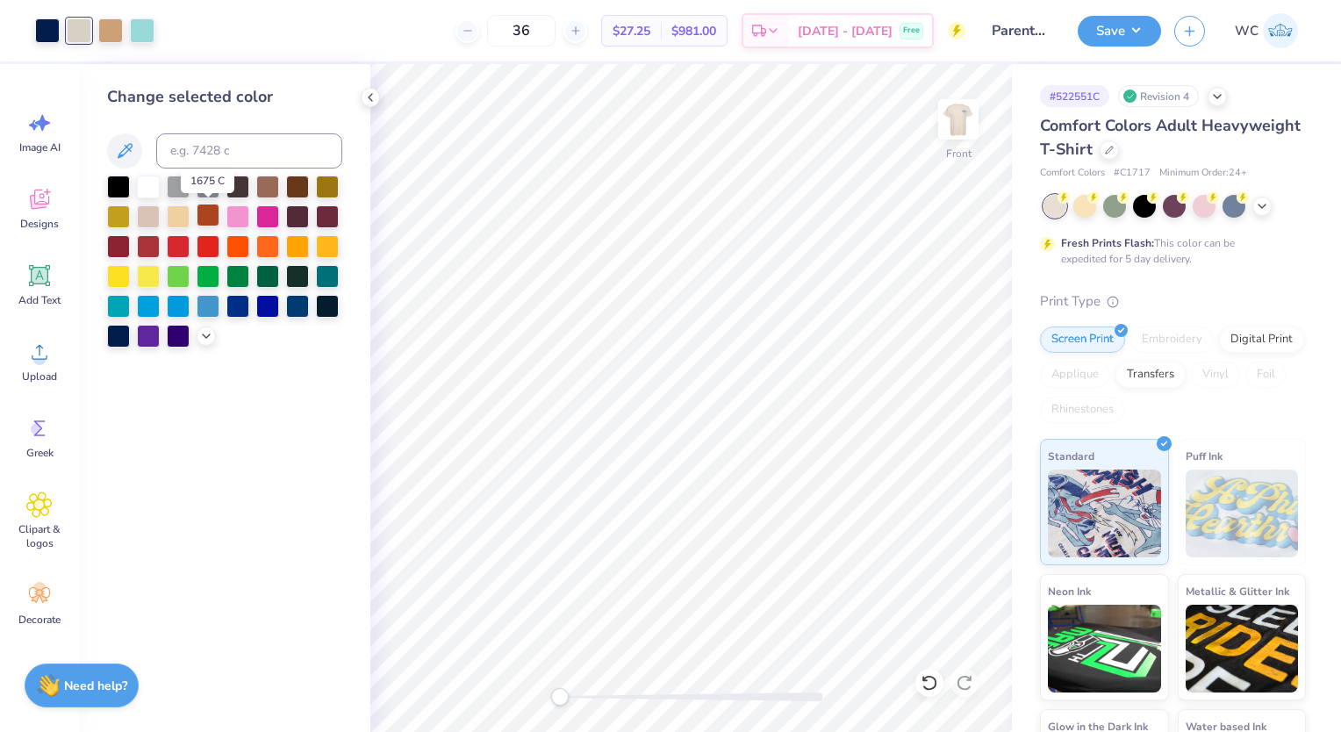
click at [208, 211] on div at bounding box center [208, 215] width 23 height 23
click at [111, 32] on div at bounding box center [110, 29] width 25 height 25
click at [320, 243] on div at bounding box center [327, 244] width 23 height 23
click at [933, 682] on icon at bounding box center [929, 683] width 18 height 18
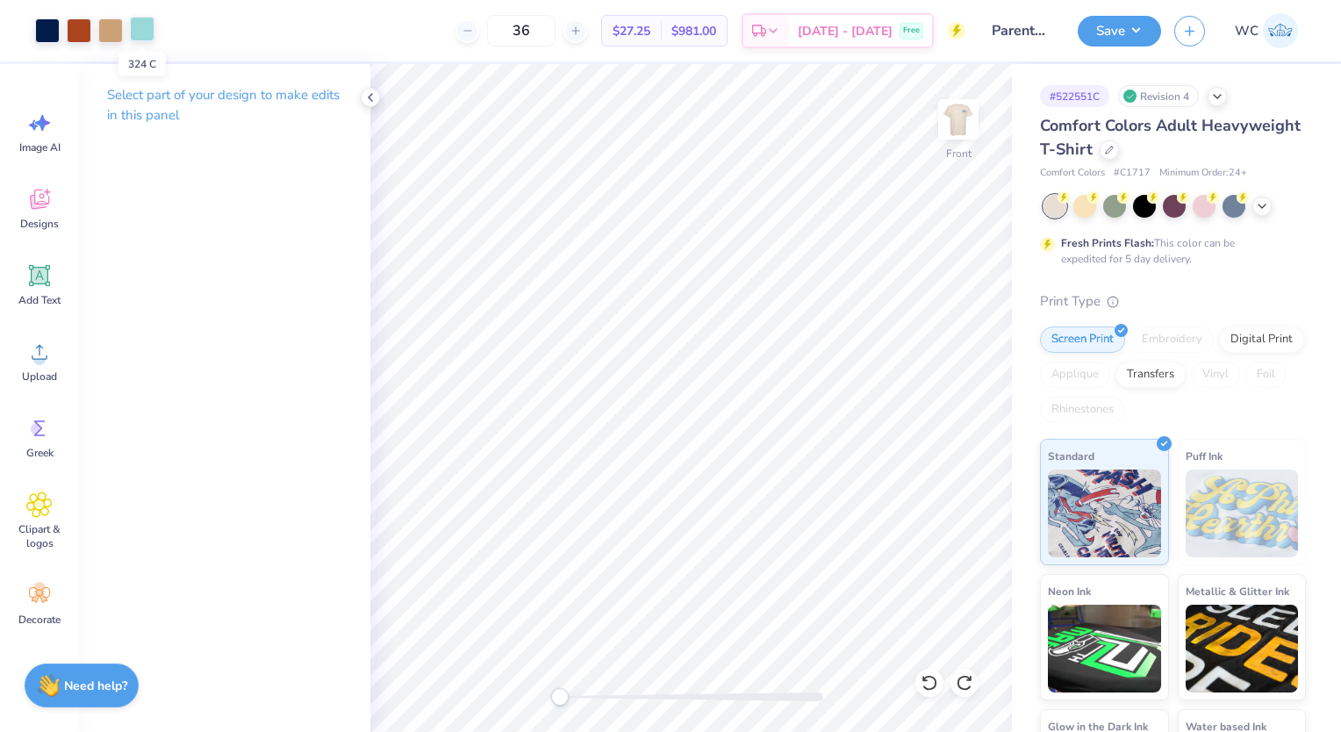
click at [144, 34] on div at bounding box center [142, 29] width 25 height 25
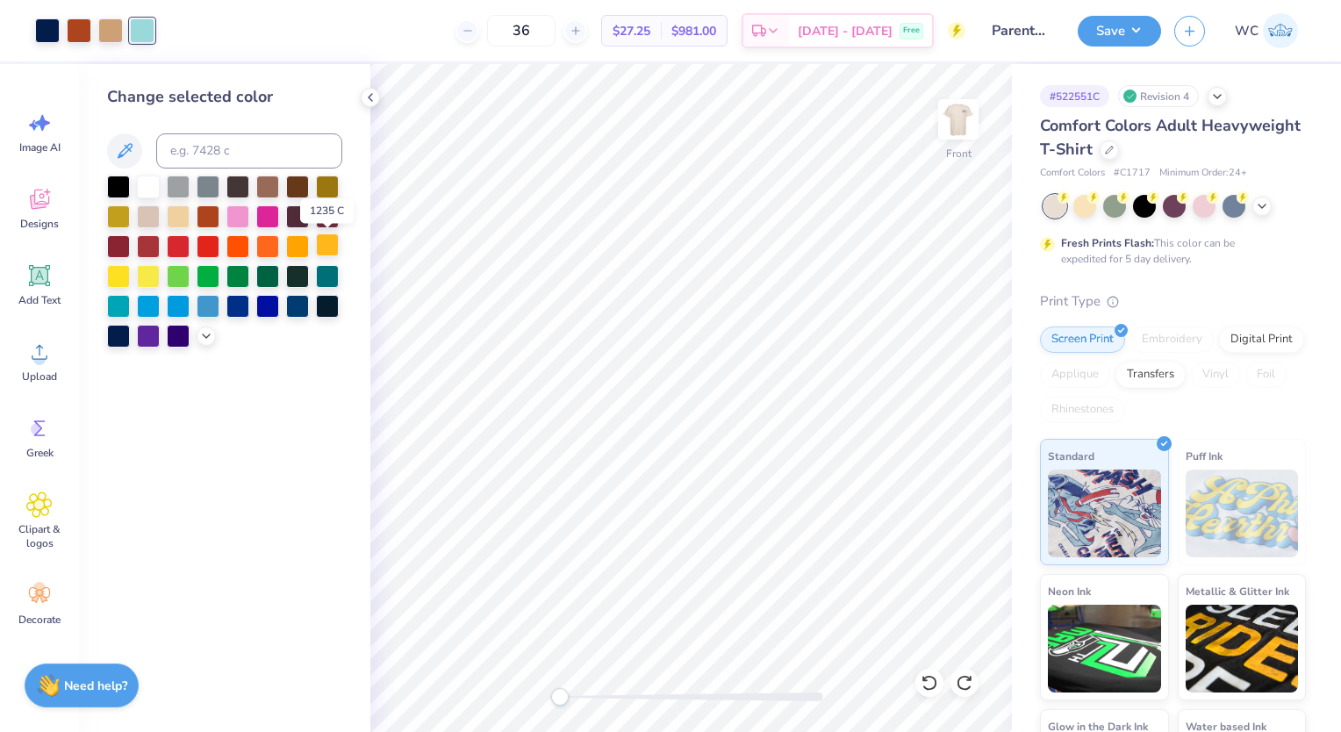
click at [328, 243] on div at bounding box center [327, 244] width 23 height 23
click at [929, 678] on icon at bounding box center [929, 683] width 18 height 18
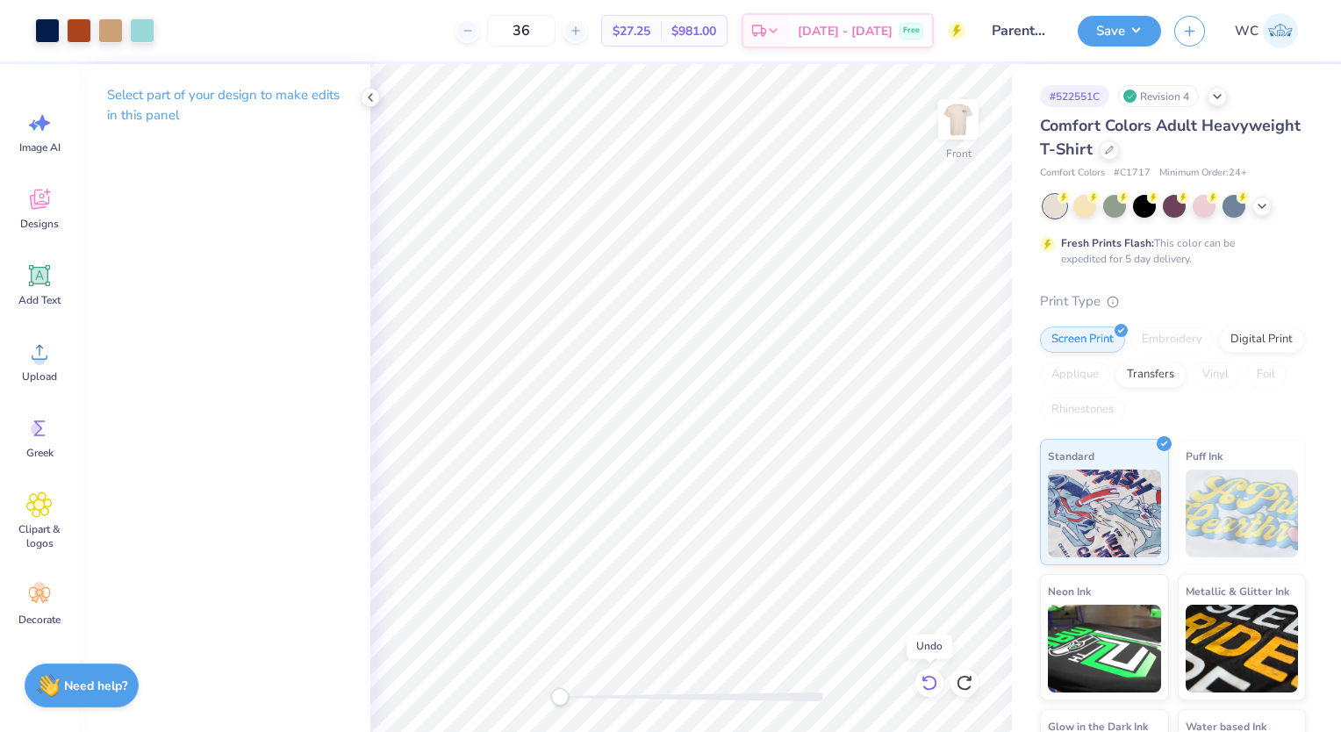
click at [929, 678] on icon at bounding box center [929, 683] width 18 height 18
click at [81, 32] on div at bounding box center [79, 29] width 25 height 25
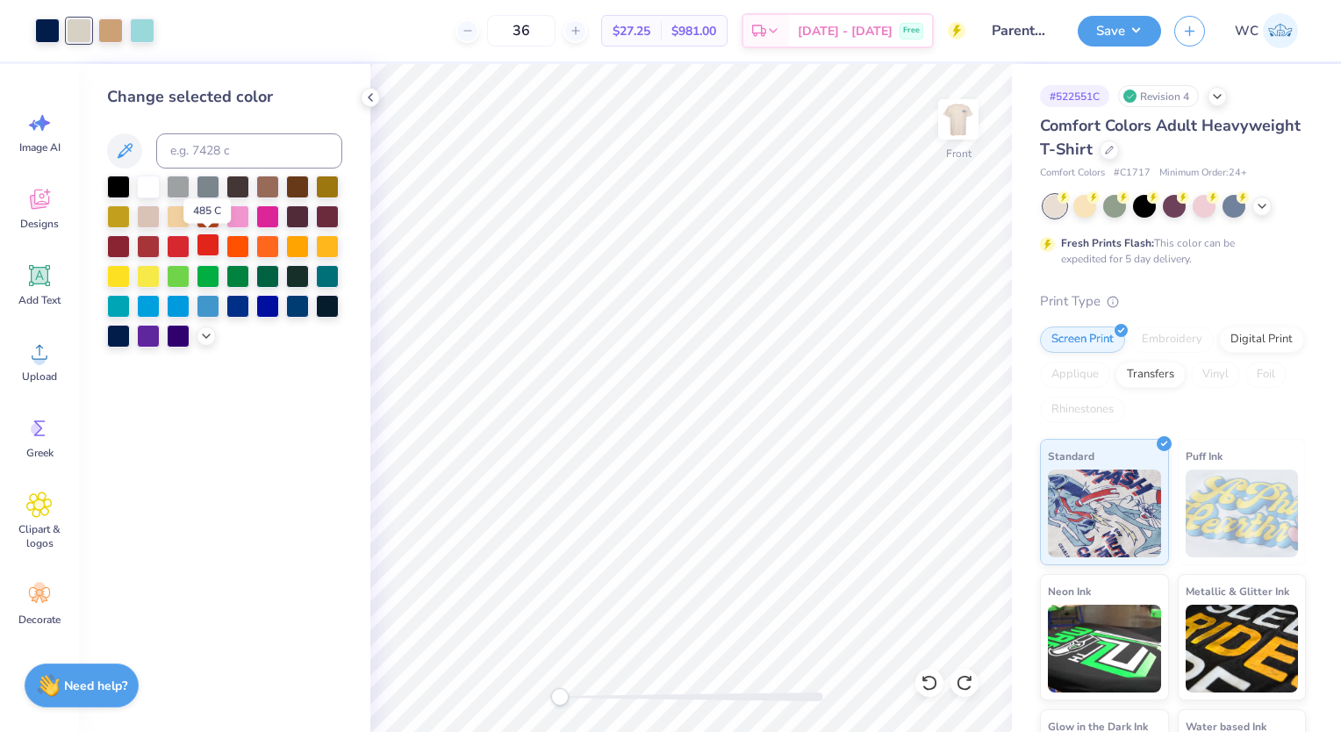
click at [211, 248] on div at bounding box center [208, 244] width 23 height 23
click at [151, 245] on div at bounding box center [148, 244] width 23 height 23
click at [142, 30] on div at bounding box center [142, 29] width 25 height 25
click at [112, 185] on div at bounding box center [118, 185] width 23 height 23
click at [158, 193] on div at bounding box center [148, 185] width 23 height 23
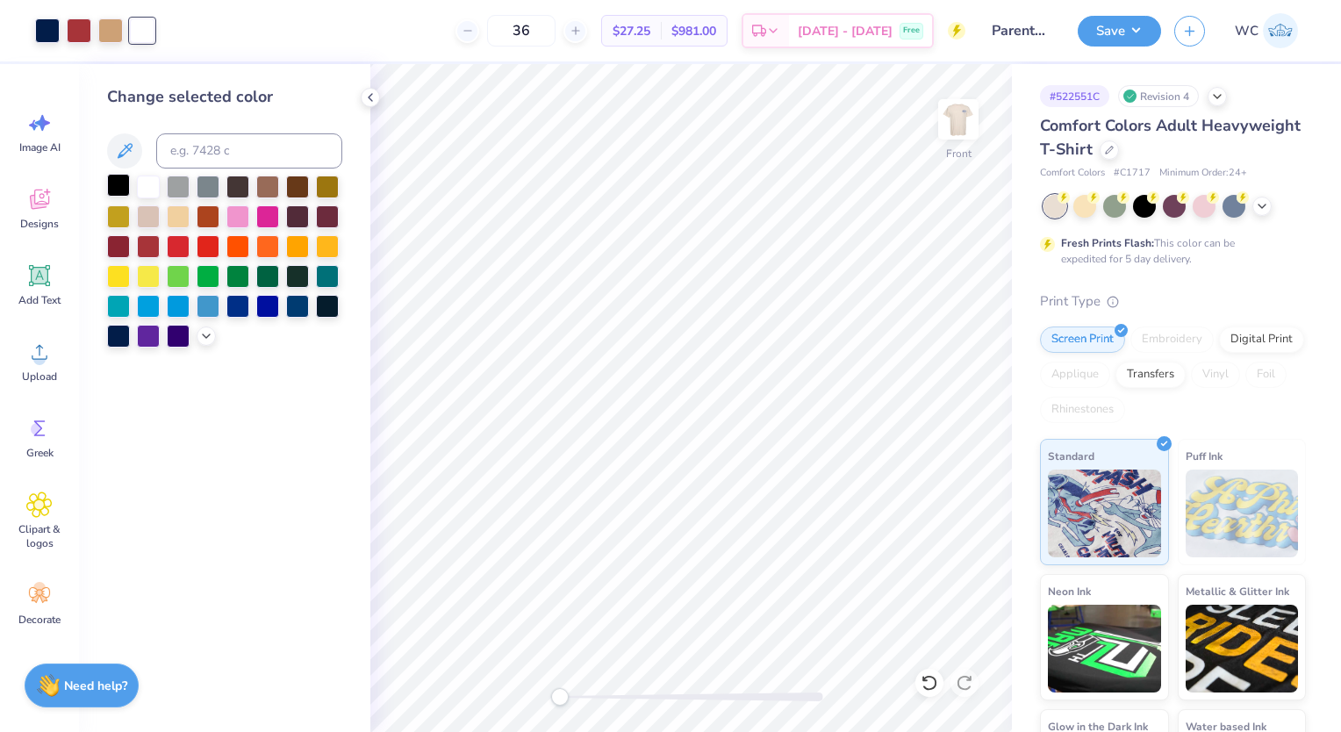
click at [118, 177] on div at bounding box center [118, 185] width 23 height 23
click at [82, 35] on div at bounding box center [79, 29] width 25 height 25
click at [146, 184] on div at bounding box center [148, 185] width 23 height 23
click at [151, 29] on div at bounding box center [142, 29] width 25 height 25
click at [148, 243] on div at bounding box center [148, 244] width 23 height 23
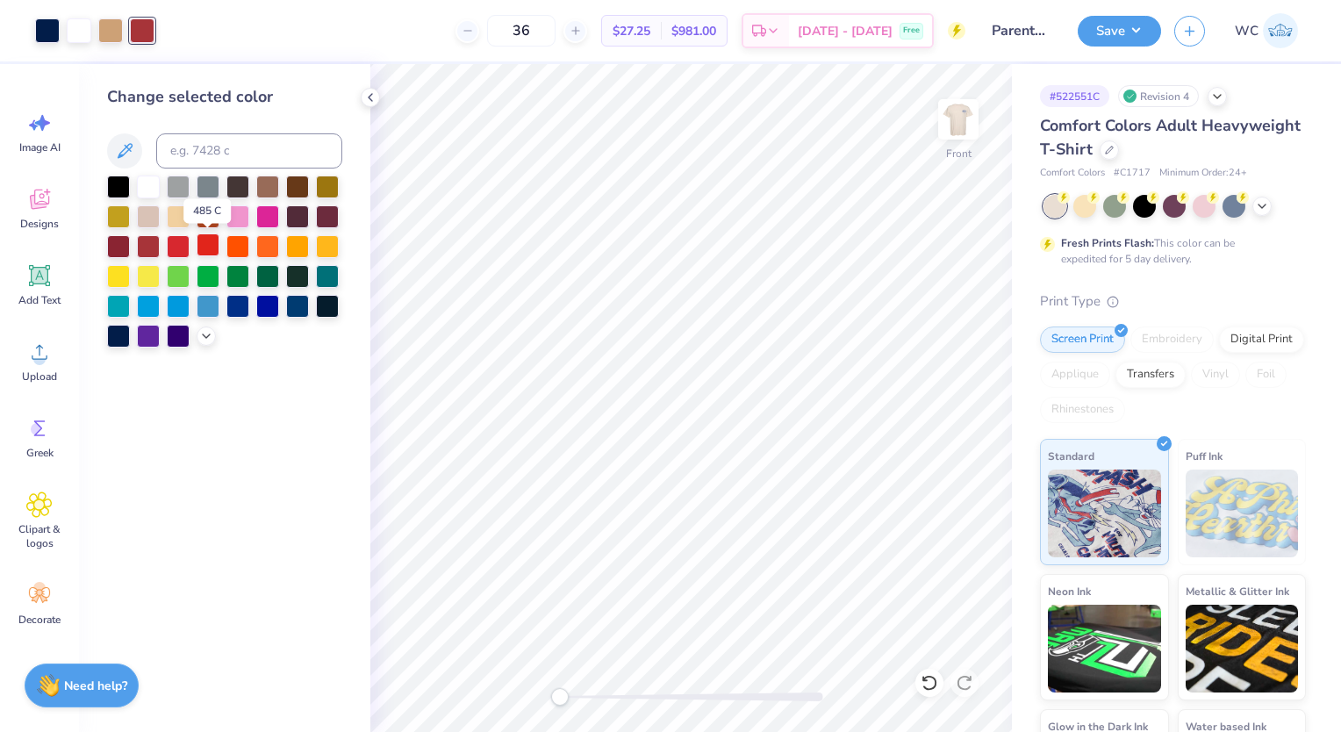
click at [203, 245] on div at bounding box center [208, 244] width 23 height 23
click at [169, 242] on div at bounding box center [178, 244] width 23 height 23
click at [207, 237] on div at bounding box center [208, 244] width 23 height 23
click at [178, 247] on div at bounding box center [178, 244] width 23 height 23
click at [211, 256] on div at bounding box center [208, 244] width 23 height 23
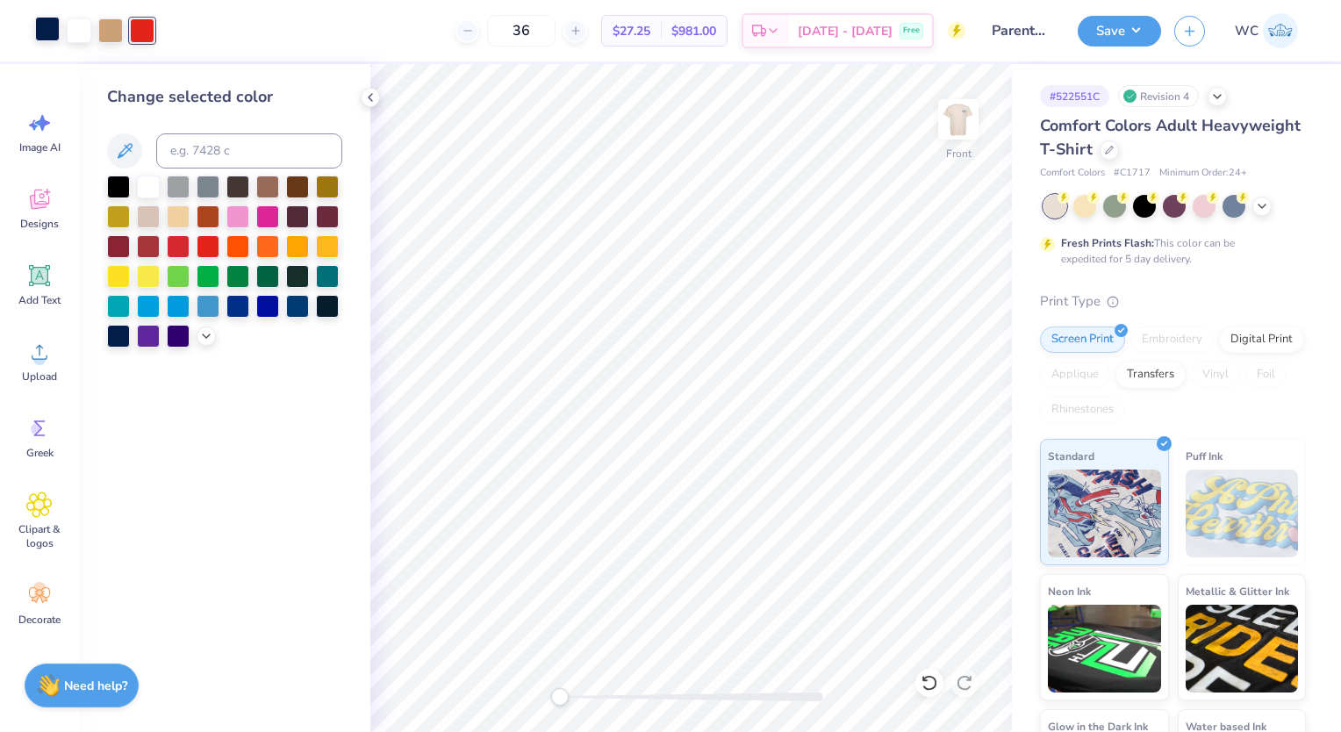
click at [44, 36] on div at bounding box center [47, 29] width 25 height 25
click at [205, 237] on div at bounding box center [208, 244] width 23 height 23
click at [924, 686] on icon at bounding box center [929, 683] width 18 height 18
click at [82, 45] on div "Art colors" at bounding box center [77, 30] width 154 height 61
click at [75, 32] on div at bounding box center [79, 29] width 25 height 25
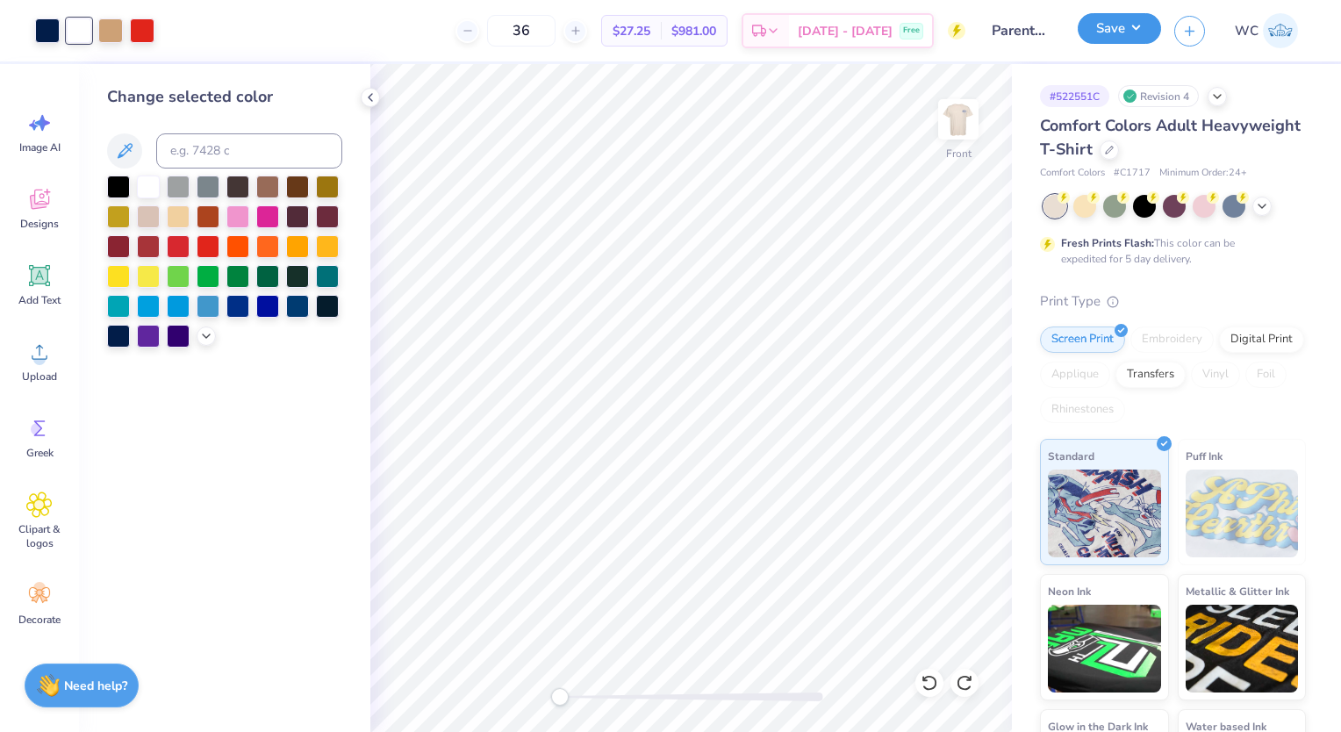
click at [1099, 37] on button "Save" at bounding box center [1119, 28] width 83 height 31
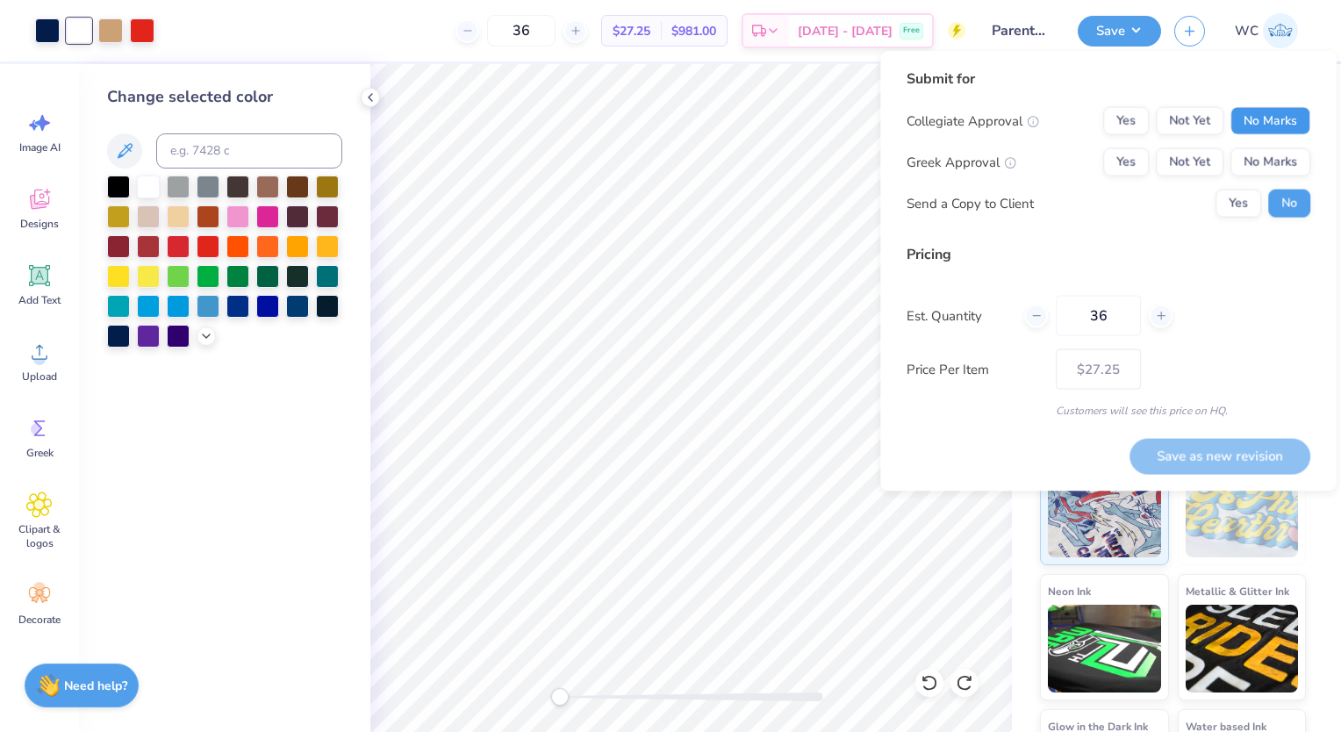
click at [1278, 128] on button "No Marks" at bounding box center [1270, 121] width 80 height 28
click at [1276, 162] on button "No Marks" at bounding box center [1270, 162] width 80 height 28
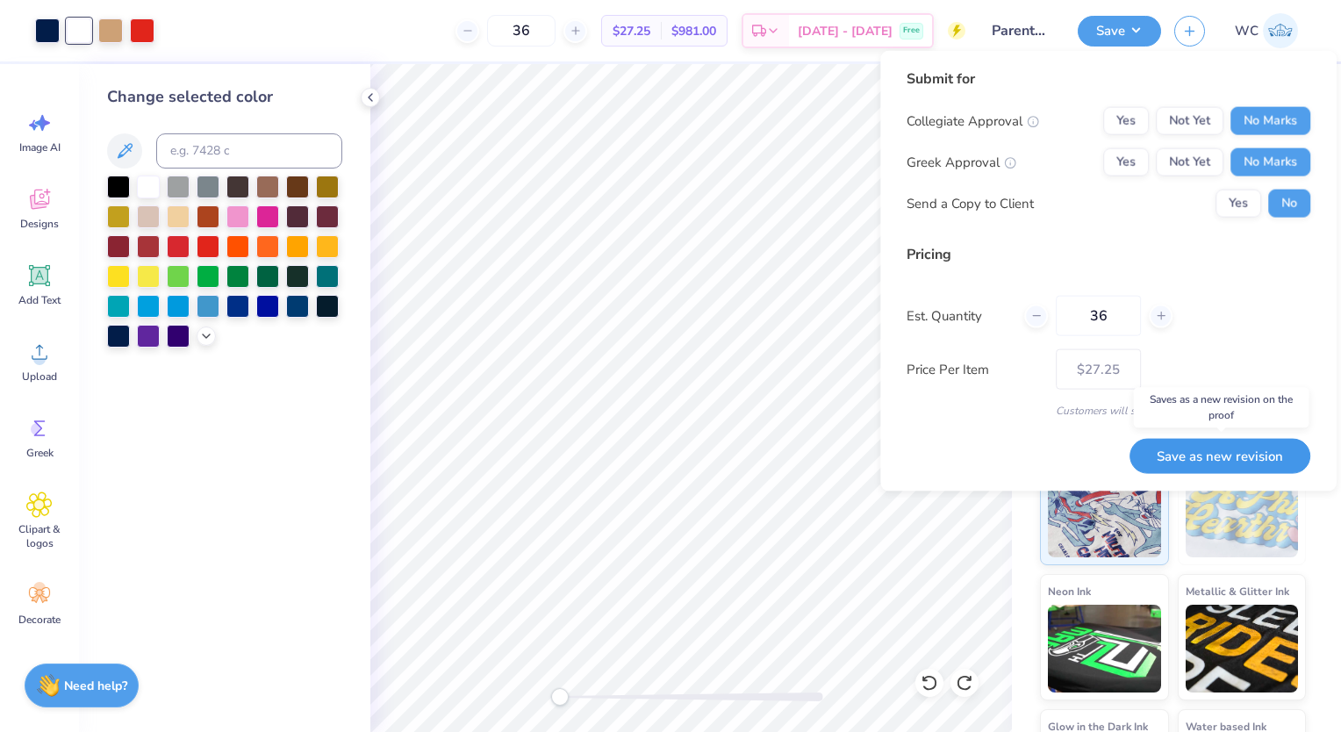
click at [1234, 453] on button "Save as new revision" at bounding box center [1219, 455] width 181 height 35
type input "$27.25"
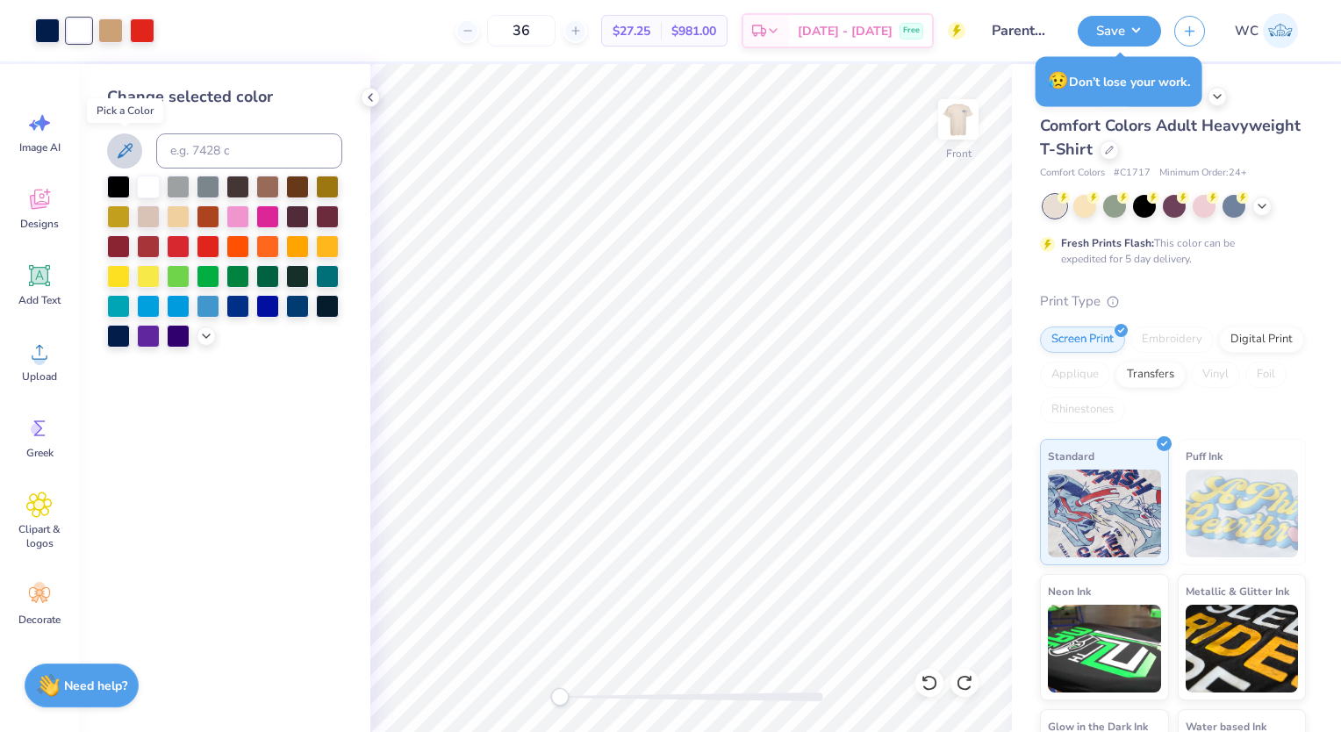
click at [121, 141] on icon at bounding box center [124, 150] width 21 height 21
click at [131, 153] on icon at bounding box center [124, 150] width 21 height 21
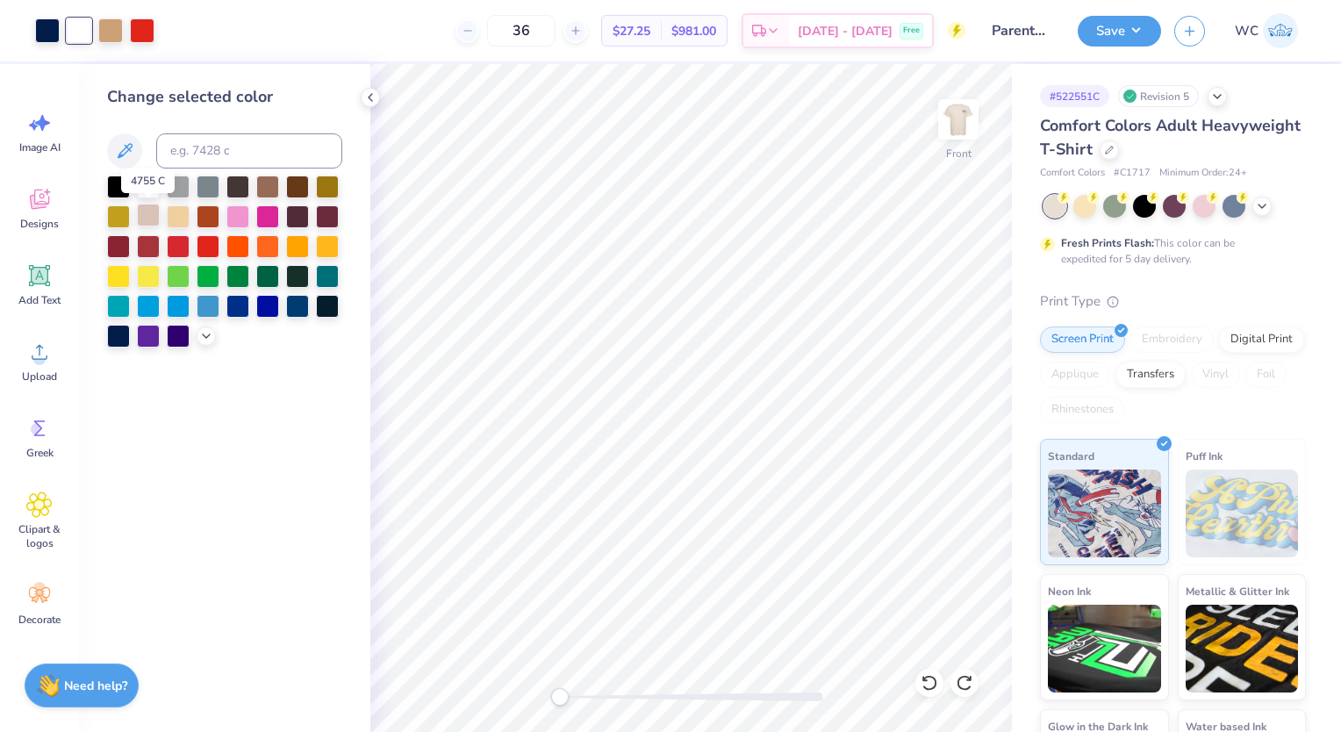
click at [147, 211] on div at bounding box center [148, 215] width 23 height 23
click at [174, 212] on div at bounding box center [178, 215] width 23 height 23
click at [175, 190] on div at bounding box center [178, 185] width 23 height 23
click at [151, 190] on div at bounding box center [148, 185] width 23 height 23
click at [140, 23] on div at bounding box center [142, 29] width 25 height 25
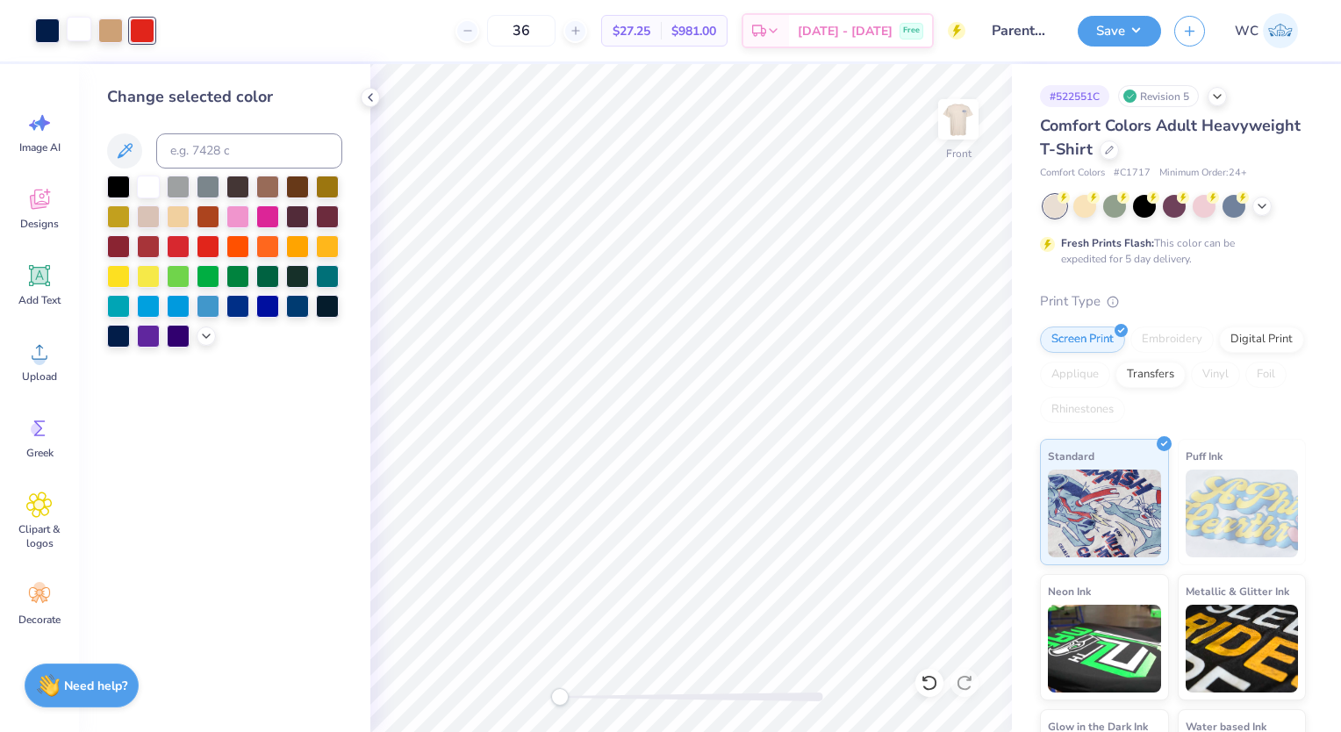
click at [79, 26] on div at bounding box center [79, 29] width 25 height 25
click at [200, 146] on input at bounding box center [249, 150] width 186 height 35
type input "7527"
click at [1130, 16] on button "Save" at bounding box center [1119, 28] width 83 height 31
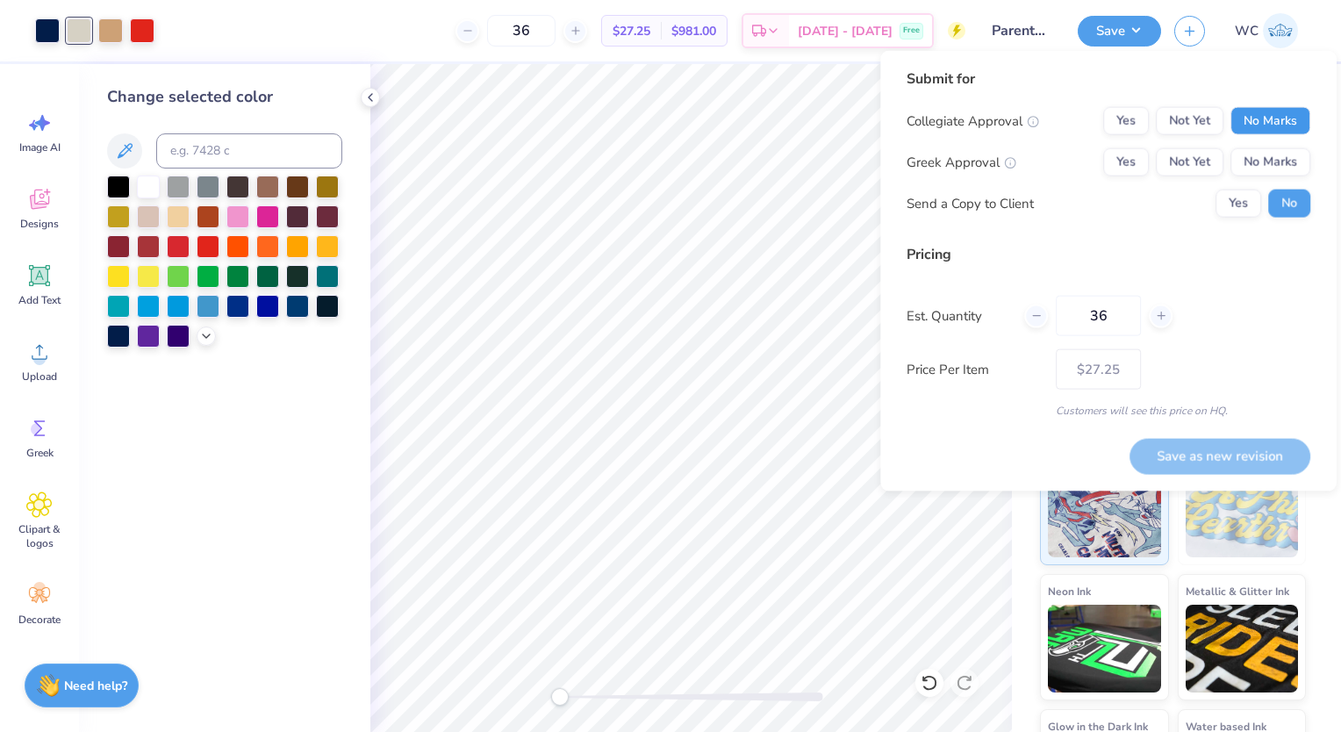
click at [1273, 131] on button "No Marks" at bounding box center [1270, 121] width 80 height 28
click at [1274, 161] on button "No Marks" at bounding box center [1270, 162] width 80 height 28
click at [1238, 455] on button "Save as new revision" at bounding box center [1219, 455] width 181 height 35
type input "$27.25"
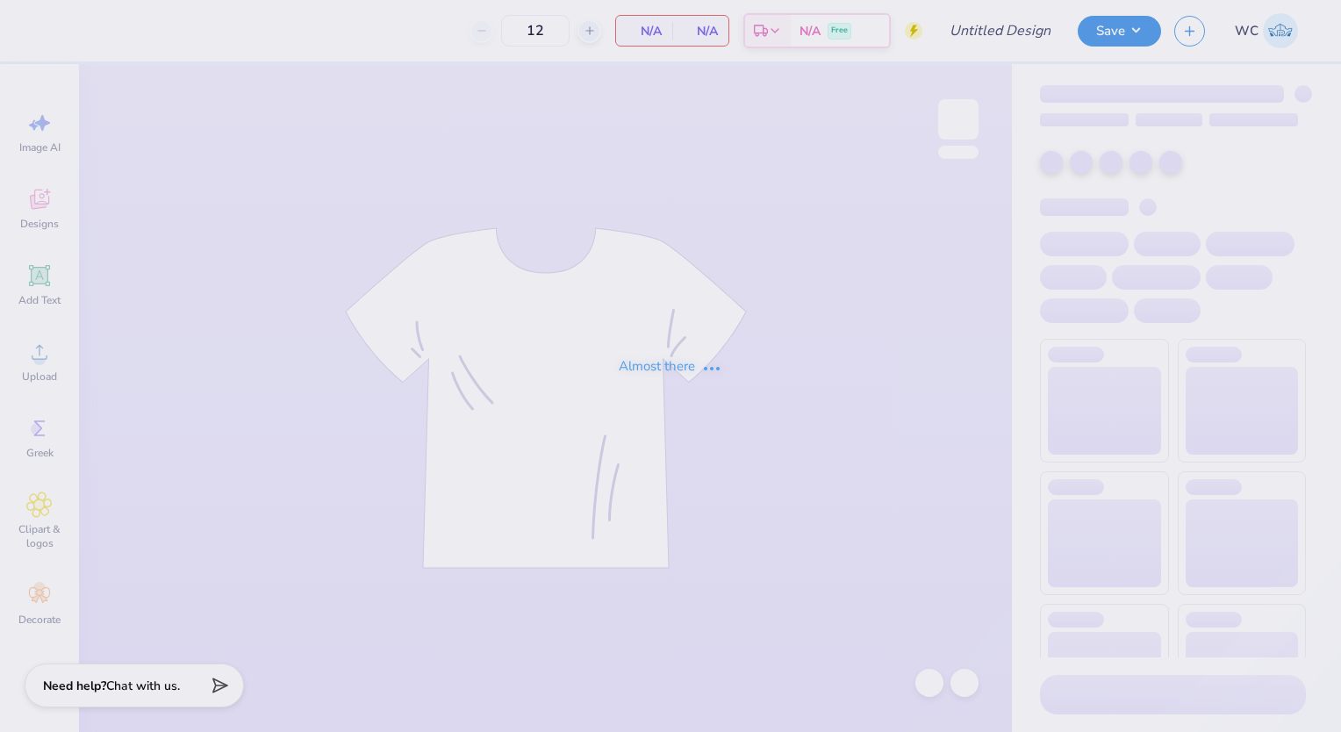
type input "Parents Weekend"
type input "36"
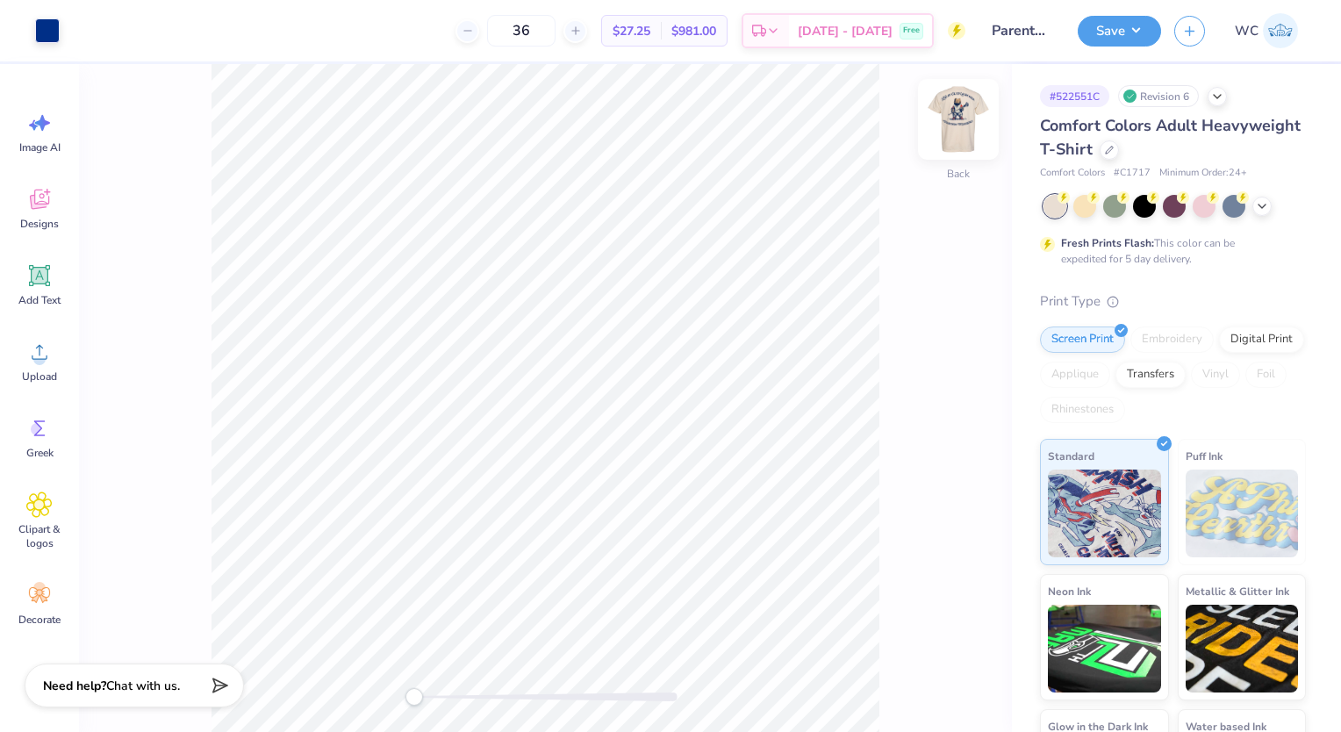
click at [956, 111] on img at bounding box center [958, 119] width 70 height 70
click at [978, 117] on img at bounding box center [958, 119] width 70 height 70
click at [42, 35] on div at bounding box center [47, 29] width 25 height 25
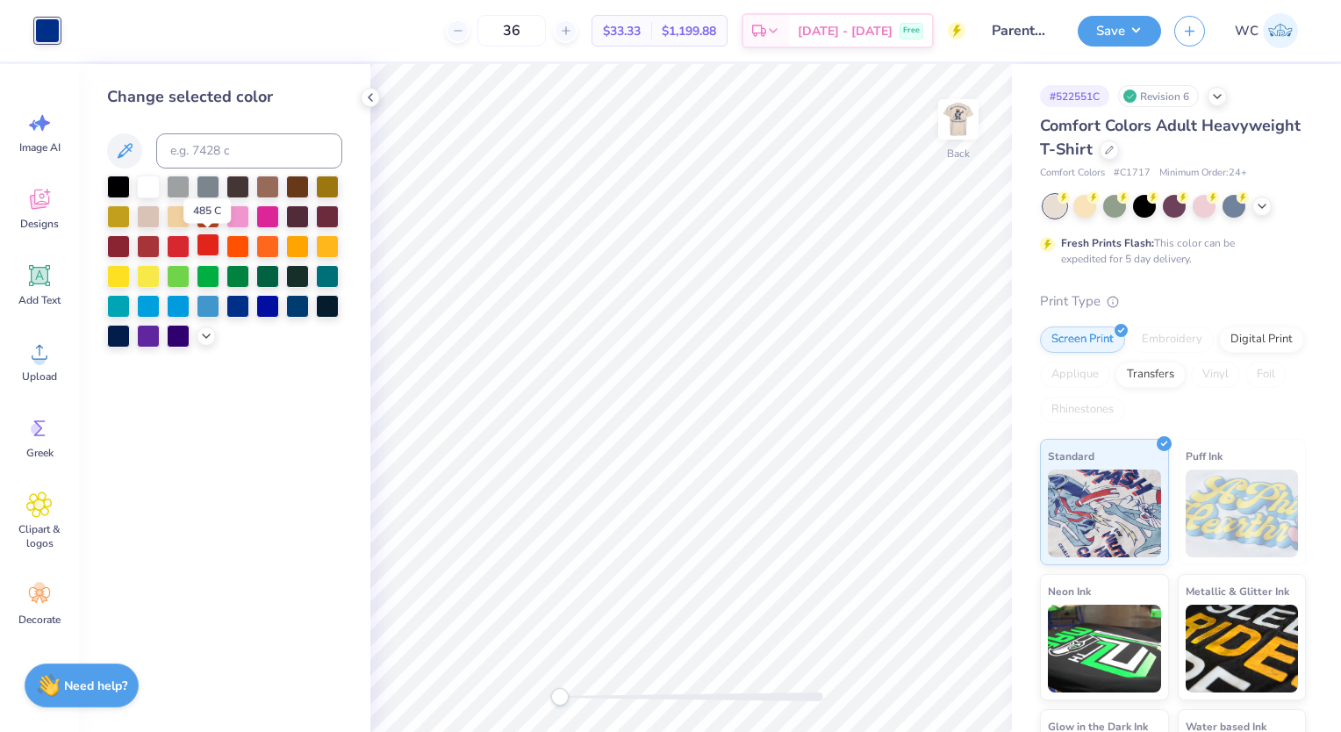
click at [210, 242] on div at bounding box center [208, 244] width 23 height 23
click at [1114, 30] on button "Save" at bounding box center [1119, 28] width 83 height 31
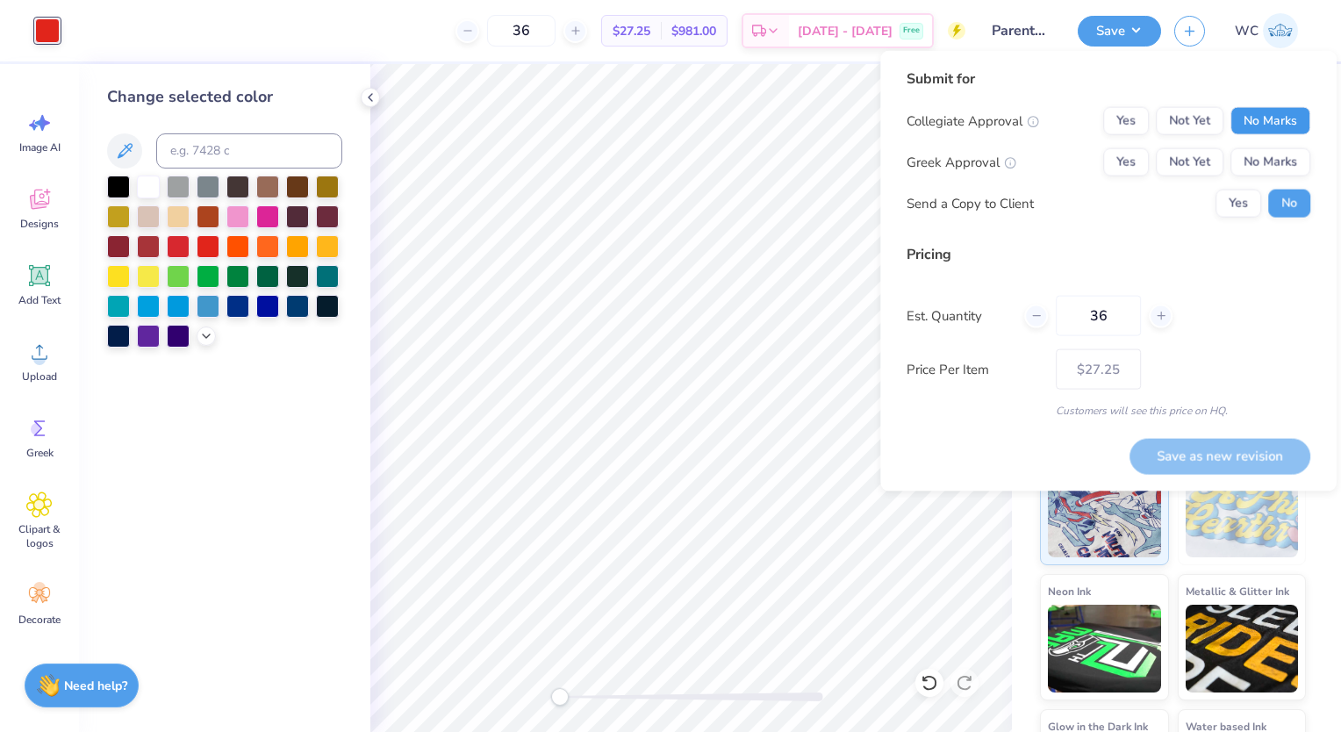
click at [1269, 124] on button "No Marks" at bounding box center [1270, 121] width 80 height 28
click at [1267, 159] on button "No Marks" at bounding box center [1270, 162] width 80 height 28
click at [1217, 458] on button "Save as new revision" at bounding box center [1219, 455] width 181 height 35
type input "$27.25"
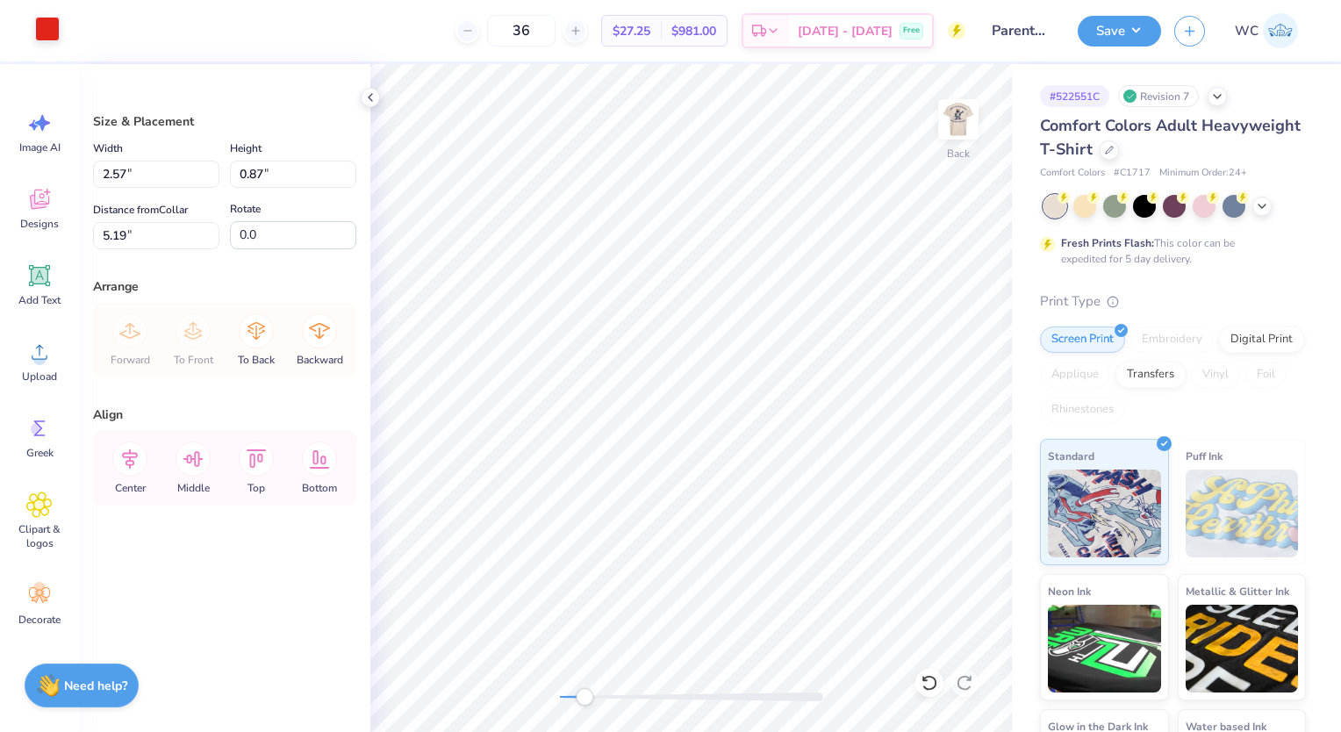
click at [41, 21] on div at bounding box center [47, 29] width 25 height 25
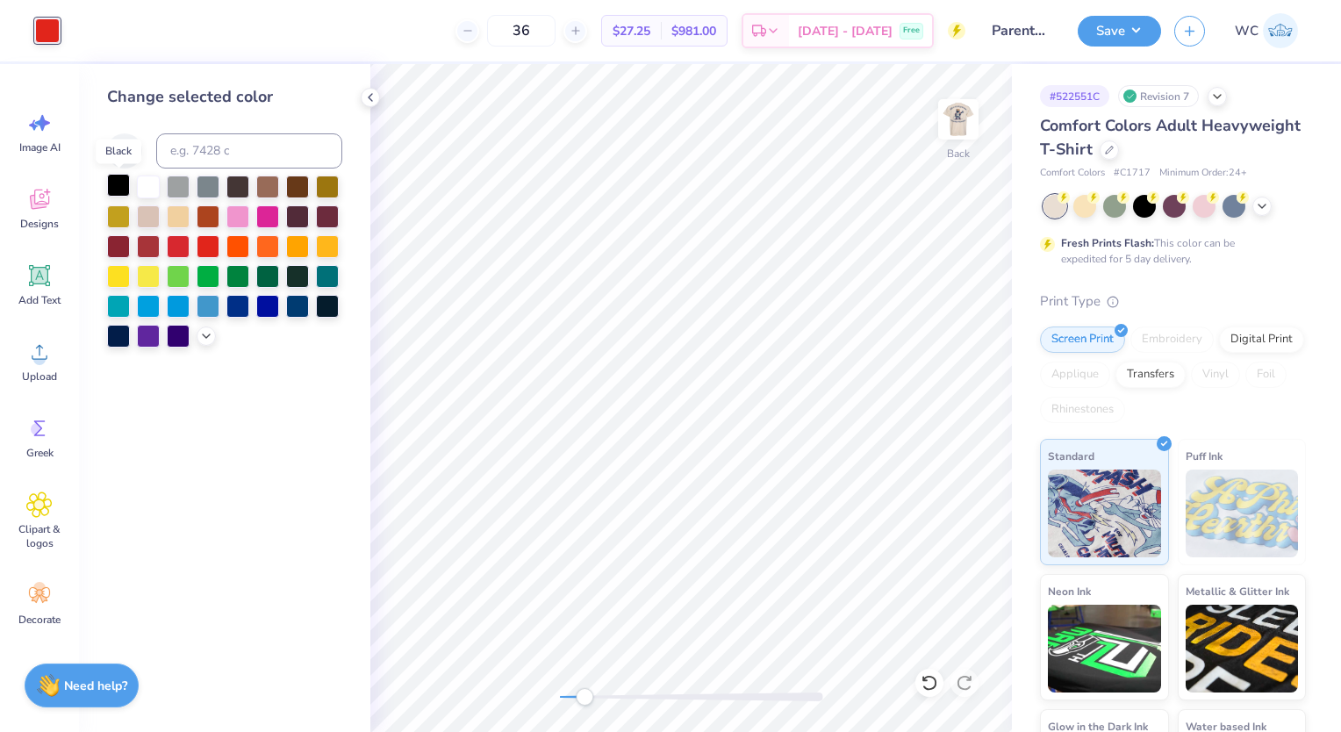
click at [115, 181] on div at bounding box center [118, 185] width 23 height 23
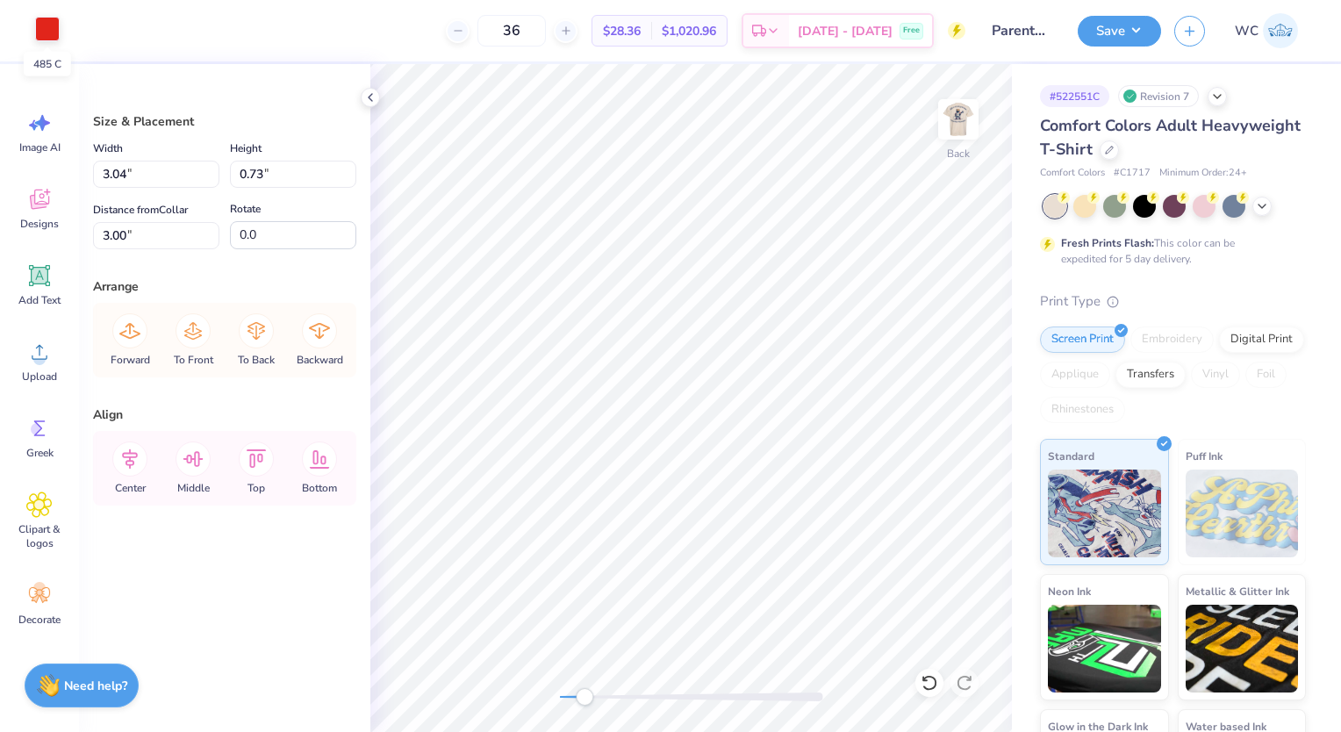
click at [48, 37] on div at bounding box center [47, 29] width 25 height 25
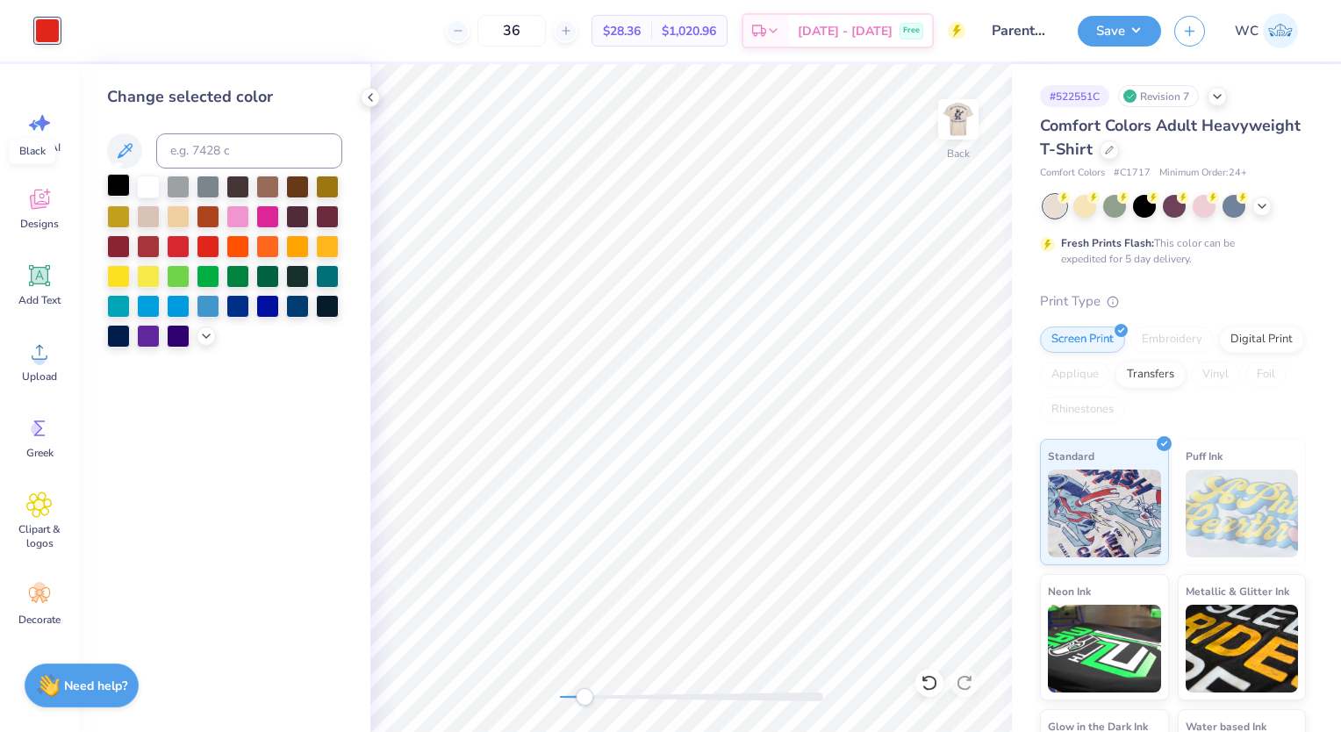
click at [113, 183] on div at bounding box center [118, 185] width 23 height 23
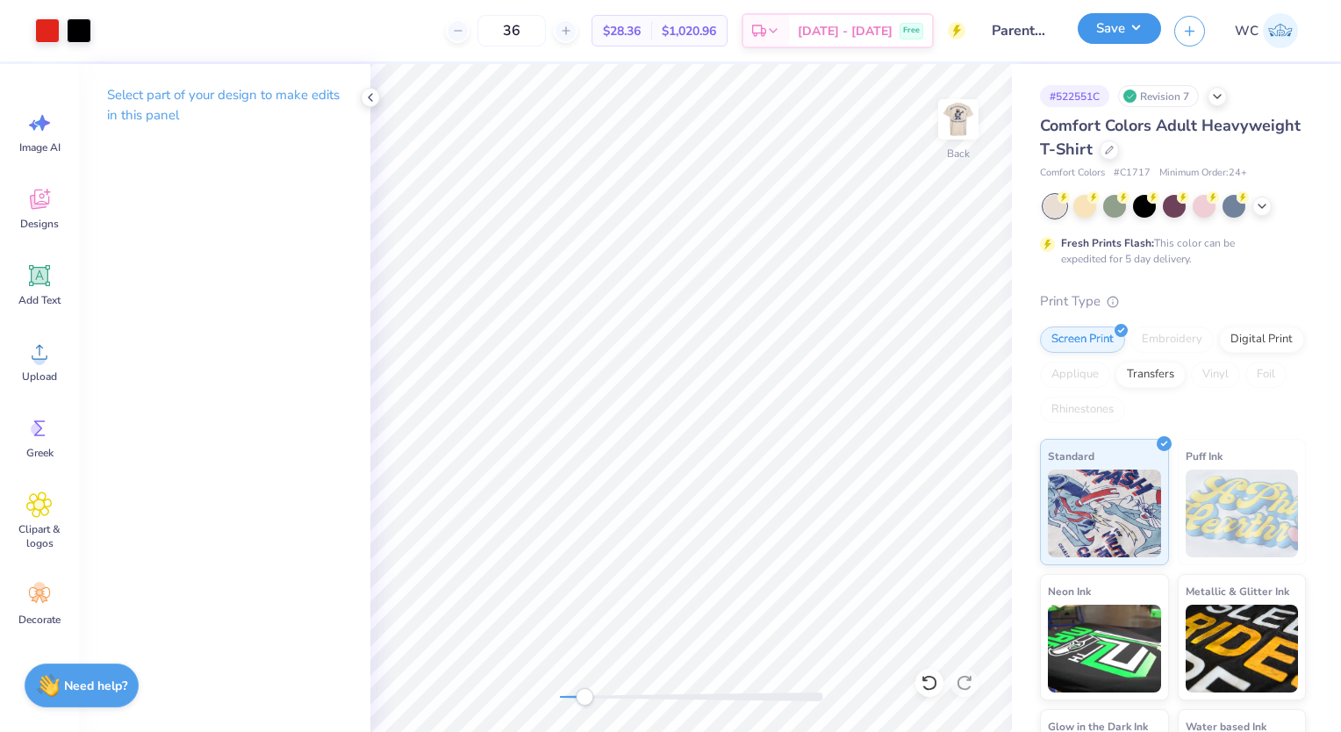
click at [1114, 23] on button "Save" at bounding box center [1119, 28] width 83 height 31
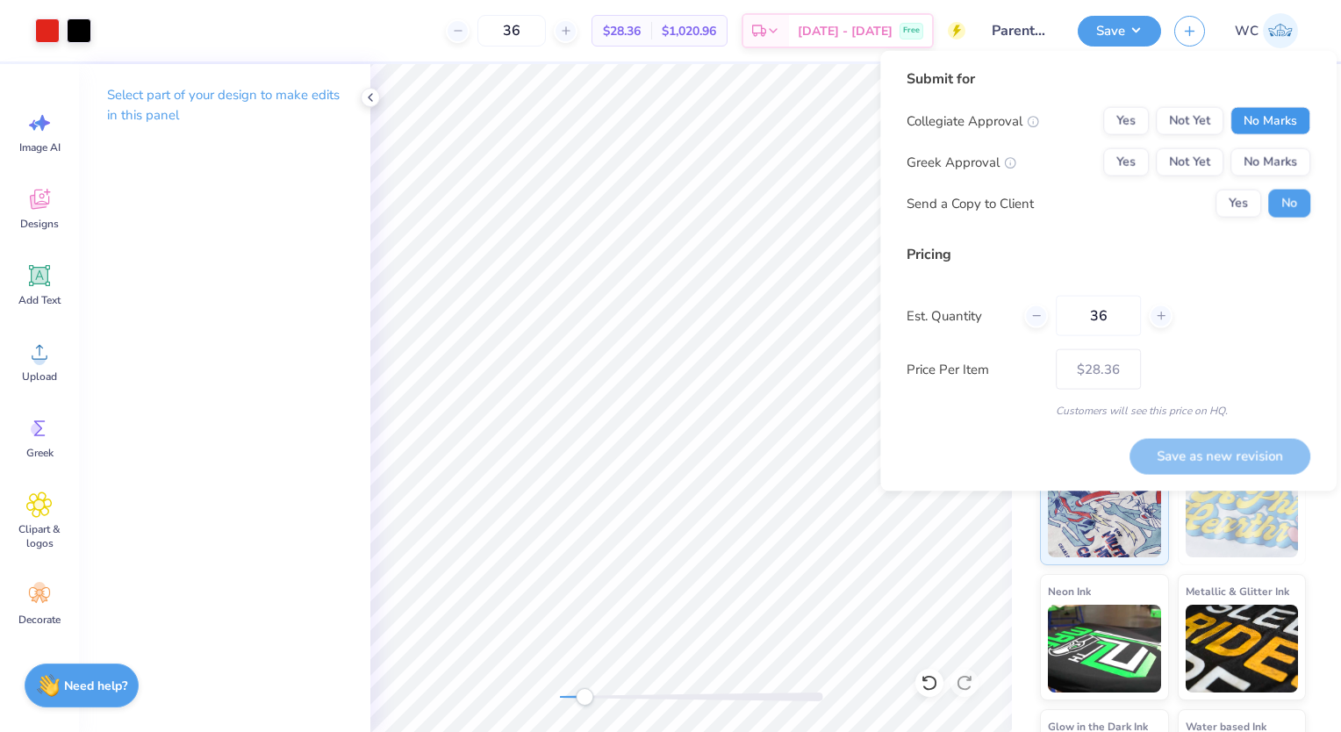
click at [1253, 132] on button "No Marks" at bounding box center [1270, 121] width 80 height 28
click at [1253, 161] on button "No Marks" at bounding box center [1270, 162] width 80 height 28
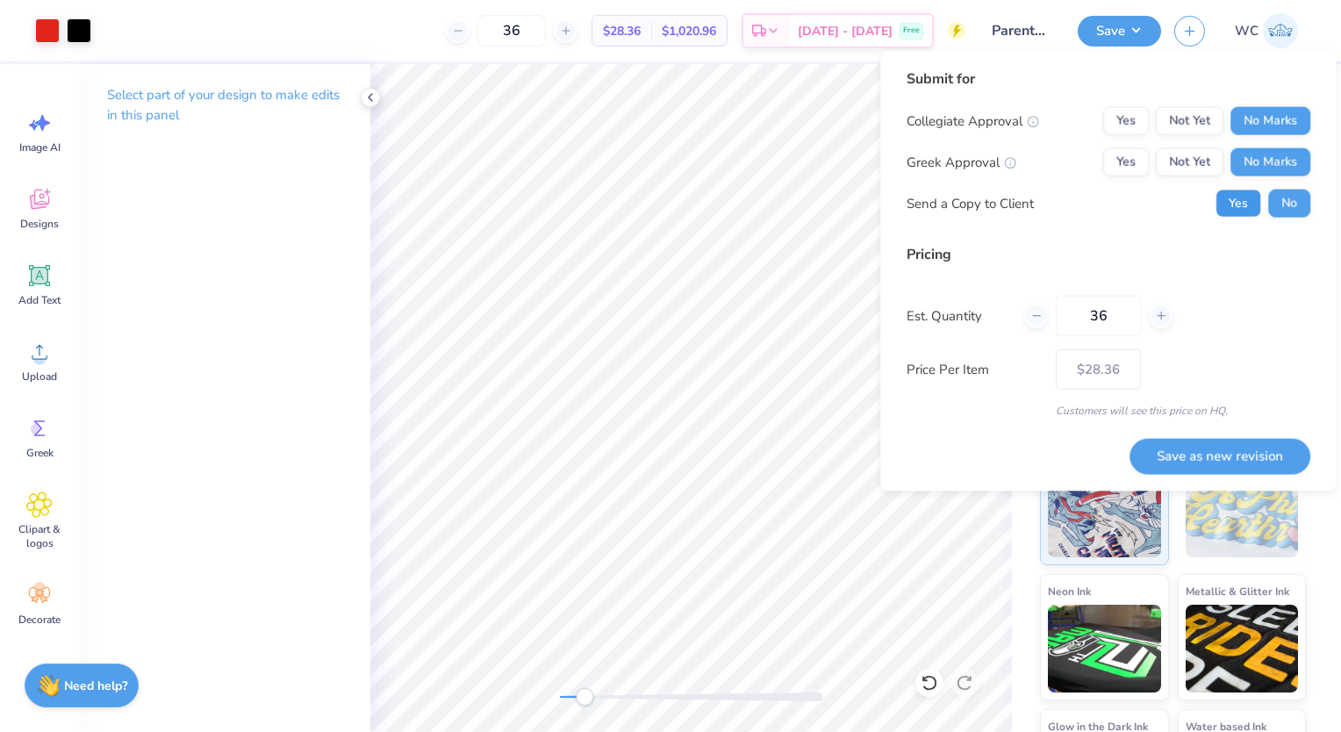
click at [1242, 202] on button "Yes" at bounding box center [1238, 204] width 46 height 28
click at [1192, 455] on button "Save as new revision" at bounding box center [1219, 455] width 181 height 35
type input "$28.36"
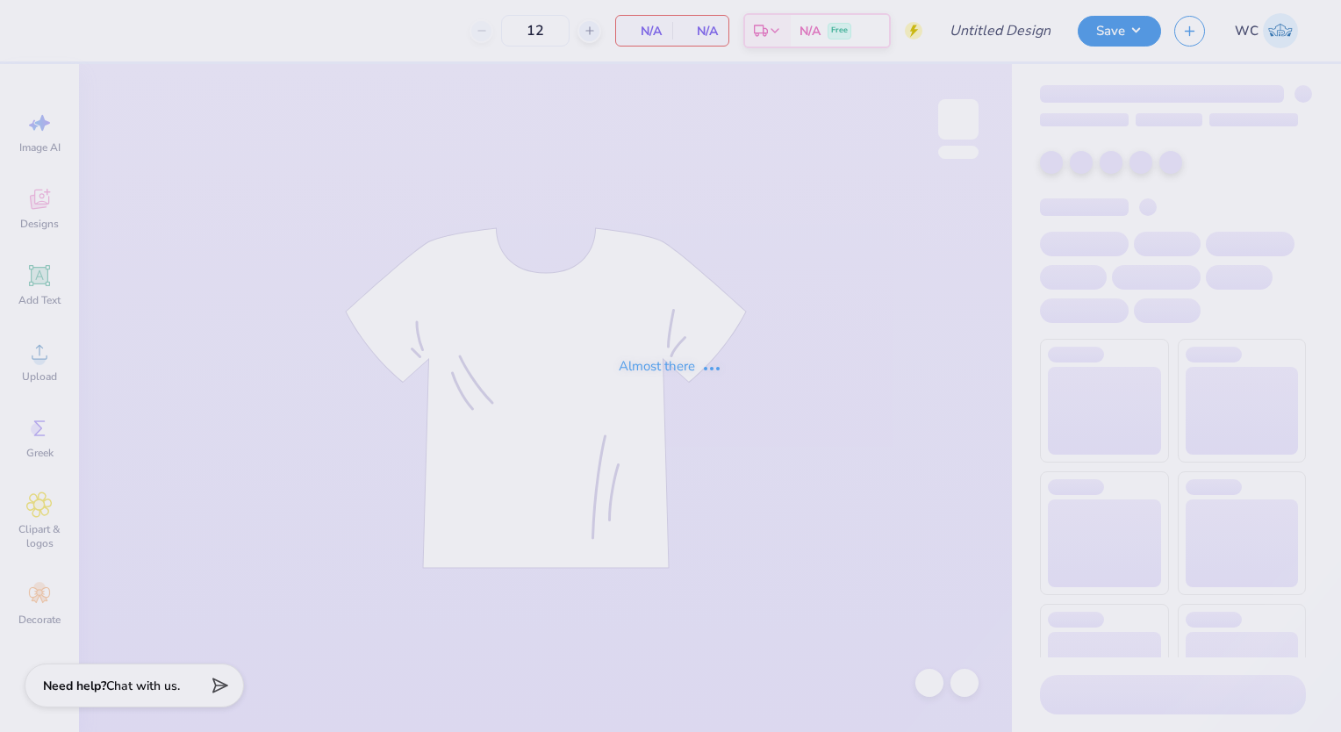
type input "Parents Weekend"
type input "36"
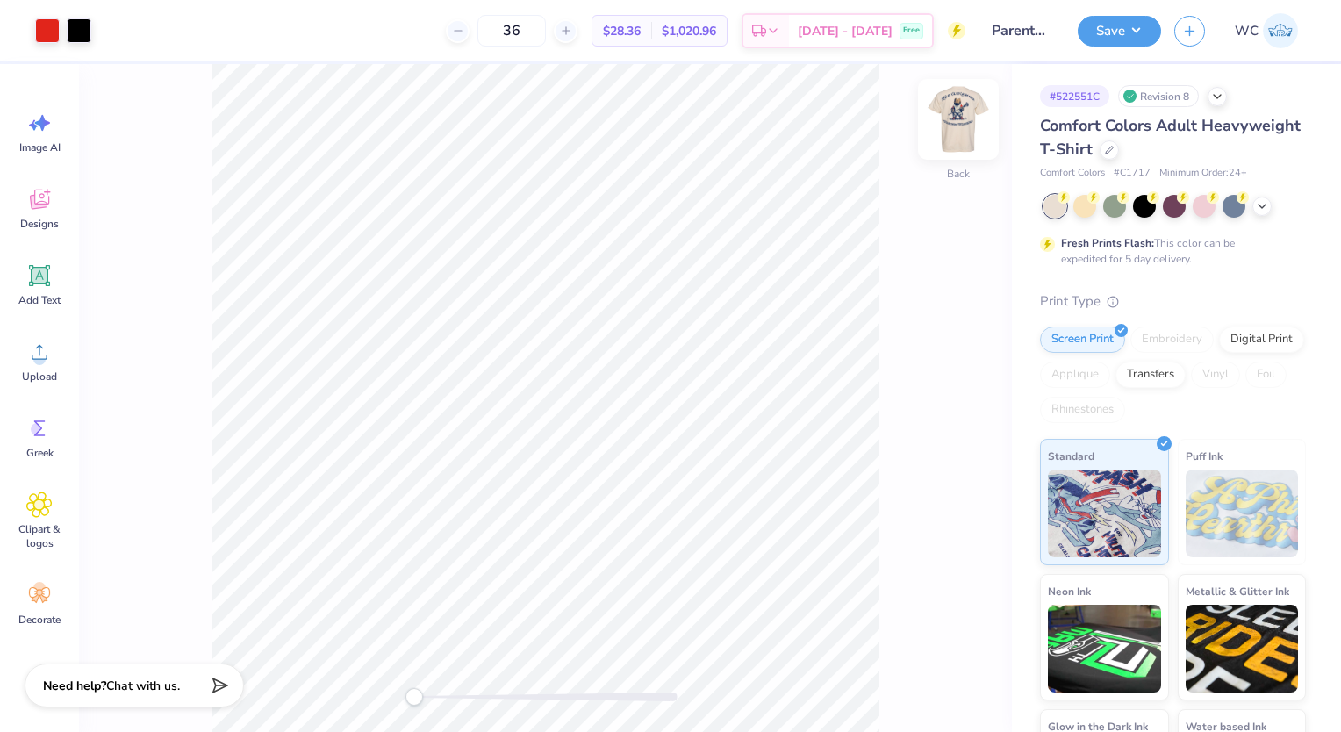
click at [937, 113] on img at bounding box center [958, 119] width 70 height 70
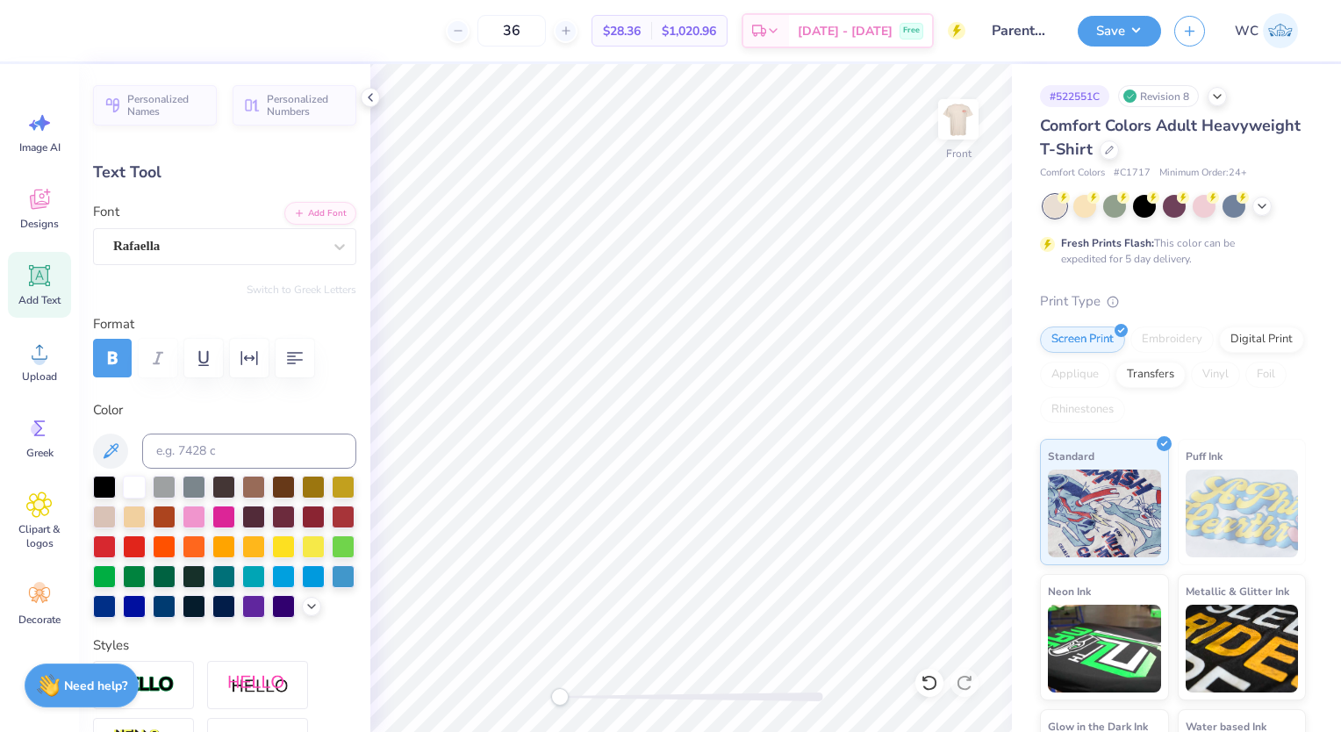
scroll to position [14, 8]
click at [146, 541] on div at bounding box center [134, 545] width 23 height 23
type input "12.98"
type input "2.45"
type input "14.21"
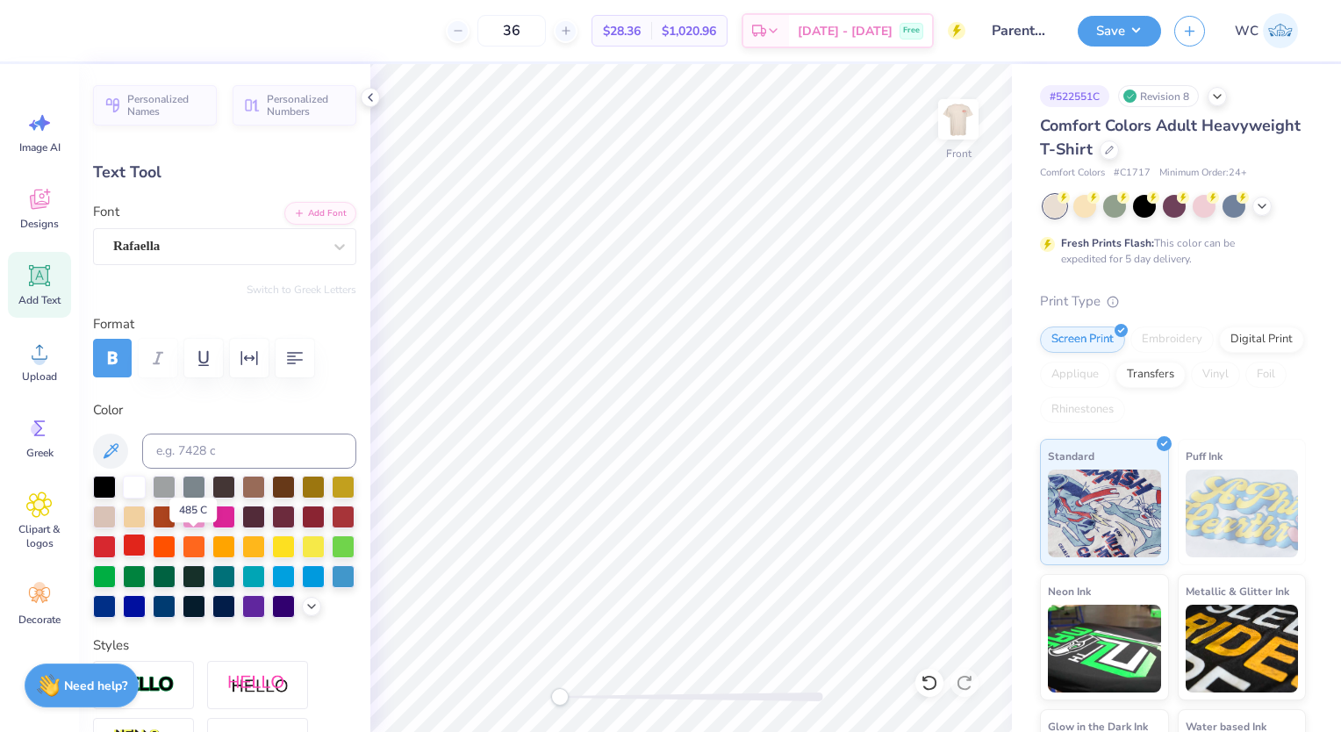
click at [146, 541] on div at bounding box center [134, 545] width 23 height 23
click at [927, 684] on icon at bounding box center [929, 683] width 18 height 18
click at [969, 682] on icon at bounding box center [965, 683] width 18 height 18
click at [1264, 206] on icon at bounding box center [1262, 204] width 14 height 14
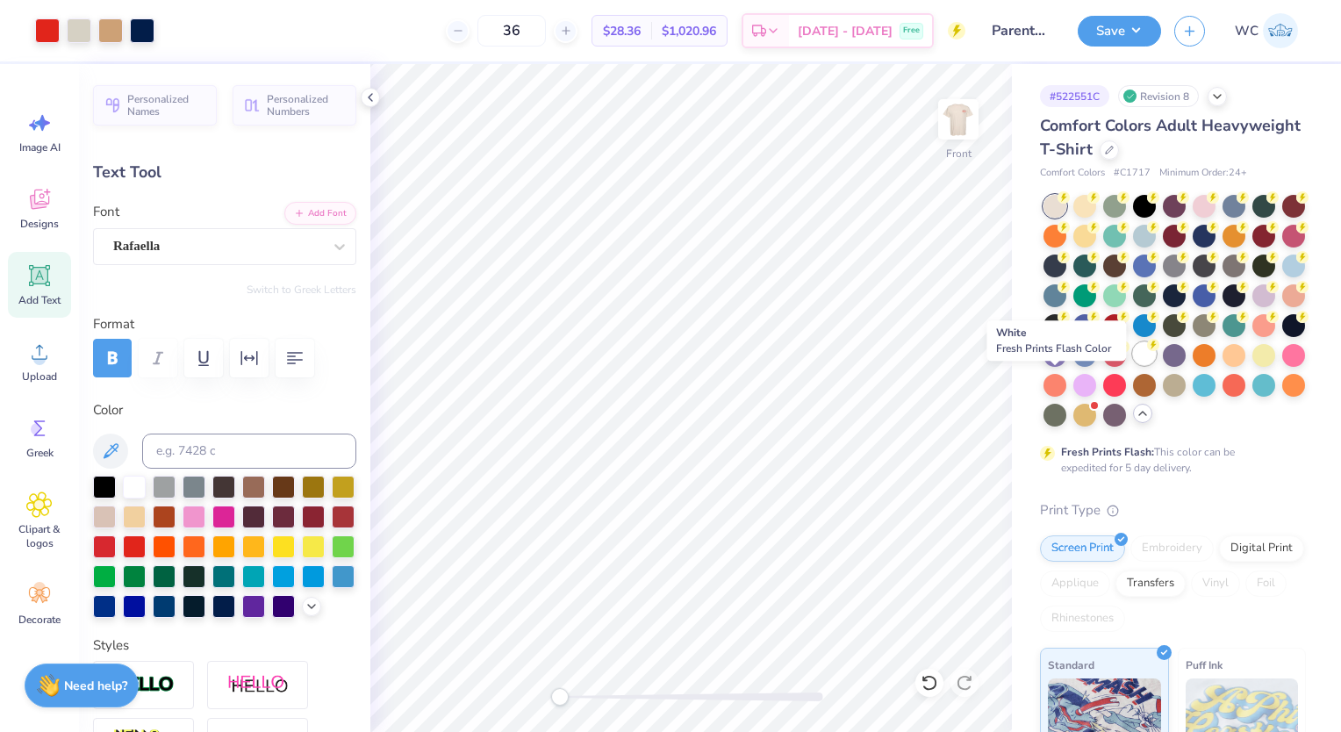
click at [1133, 365] on div at bounding box center [1144, 353] width 23 height 23
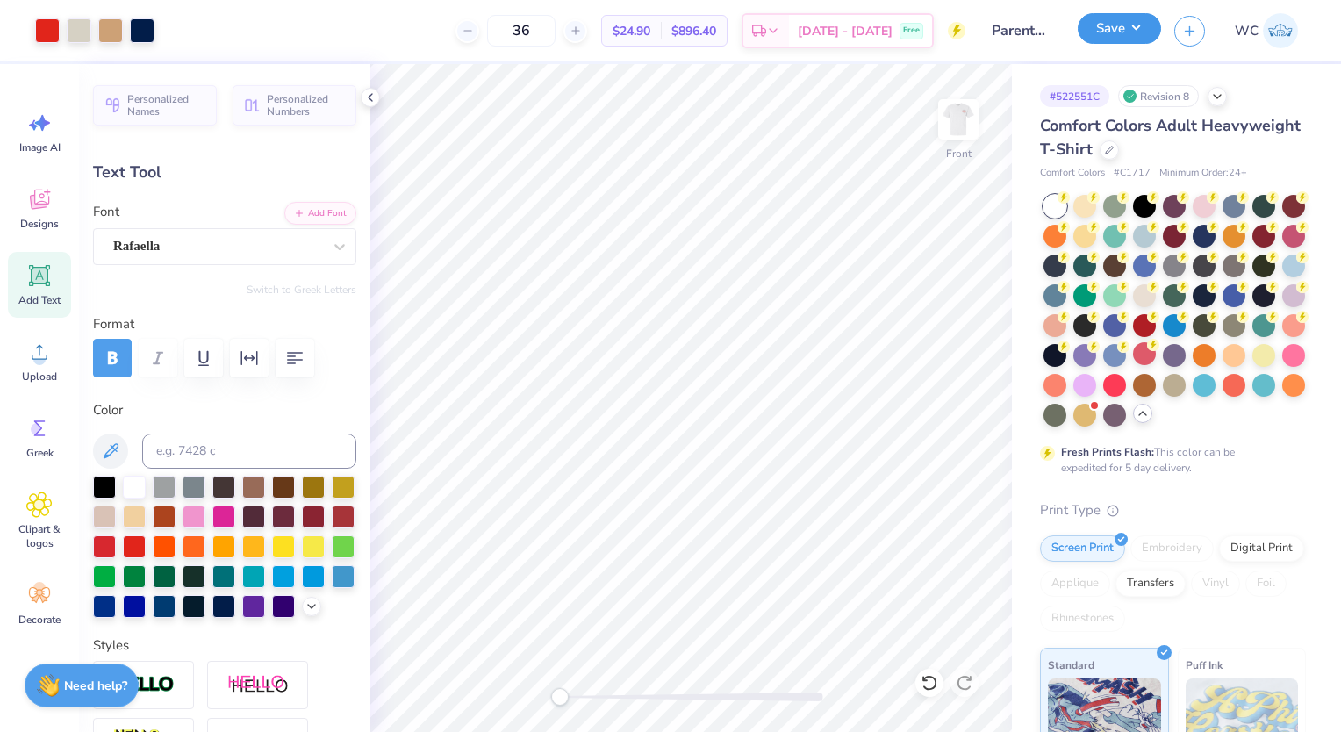
click at [1122, 34] on button "Save" at bounding box center [1119, 28] width 83 height 31
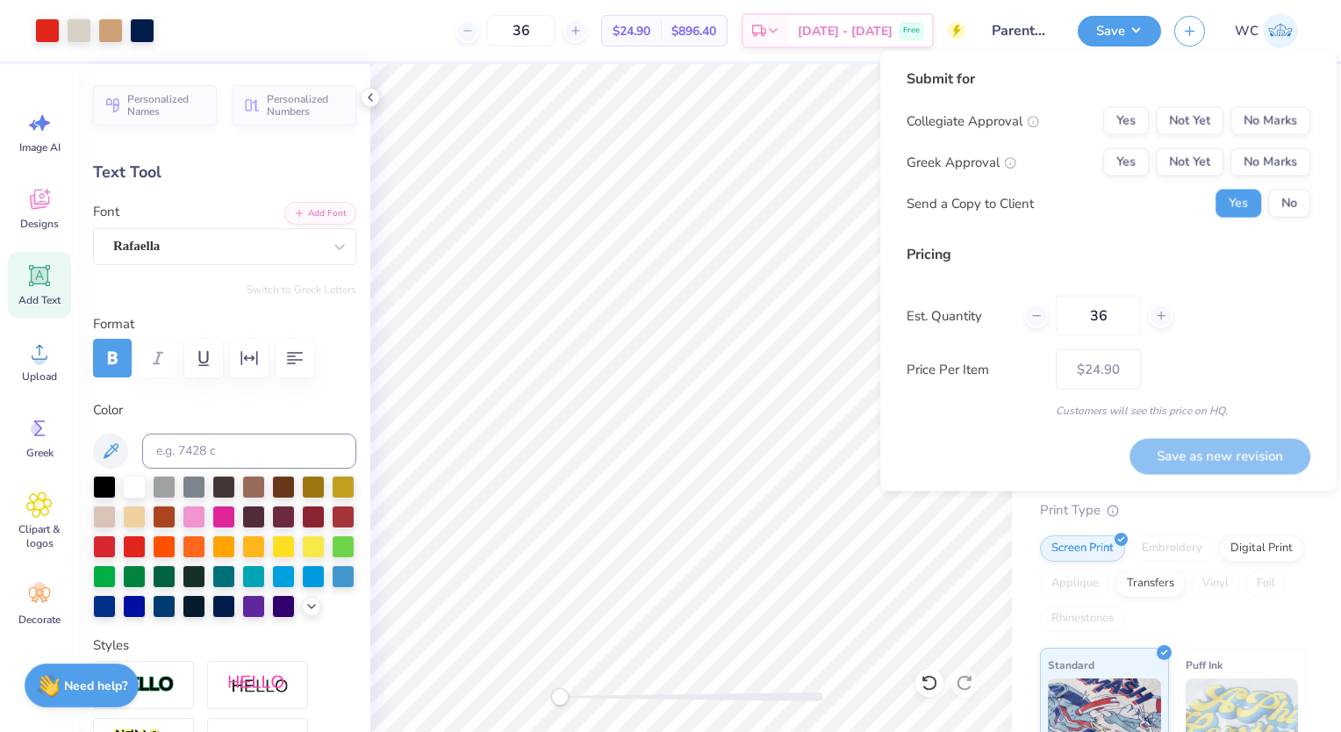
click at [1275, 136] on div "Collegiate Approval Yes Not Yet No Marks Greek Approval Yes Not Yet No Marks Se…" at bounding box center [1108, 162] width 404 height 111
click at [1271, 130] on button "No Marks" at bounding box center [1270, 121] width 80 height 28
click at [1269, 156] on button "No Marks" at bounding box center [1270, 162] width 80 height 28
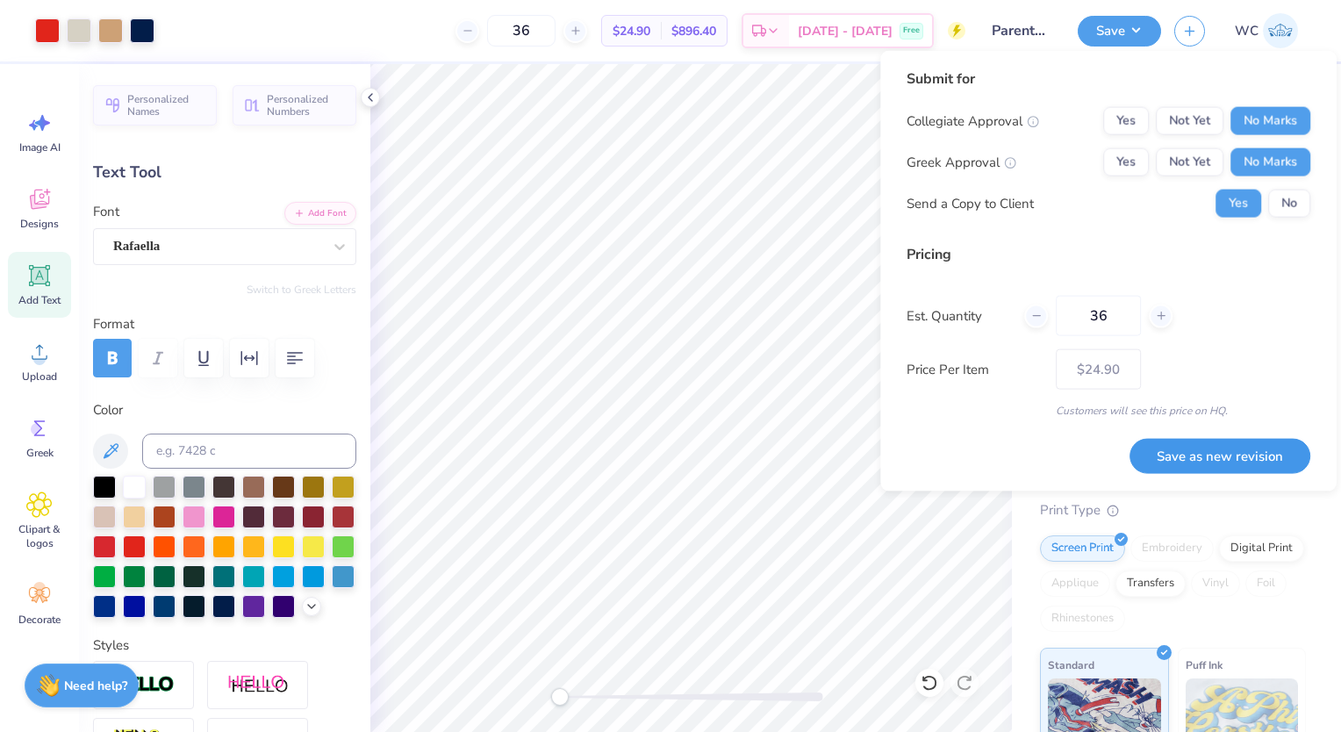
click at [1191, 440] on button "Save as new revision" at bounding box center [1219, 455] width 181 height 35
type input "$24.90"
